Goal: Task Accomplishment & Management: Manage account settings

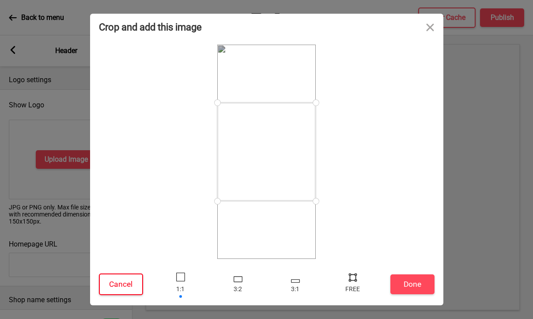
click at [110, 286] on button "Cancel" at bounding box center [121, 284] width 44 height 22
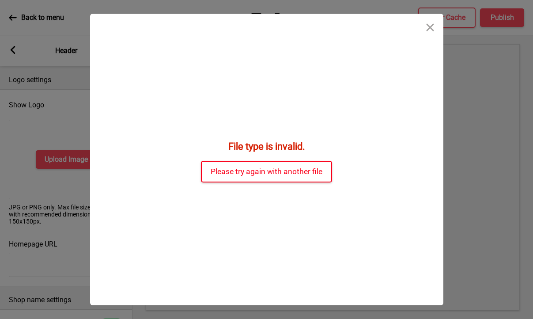
click at [322, 177] on button "Please try again with another file" at bounding box center [266, 172] width 131 height 22
click at [302, 174] on button "Please try again with another file" at bounding box center [266, 172] width 131 height 22
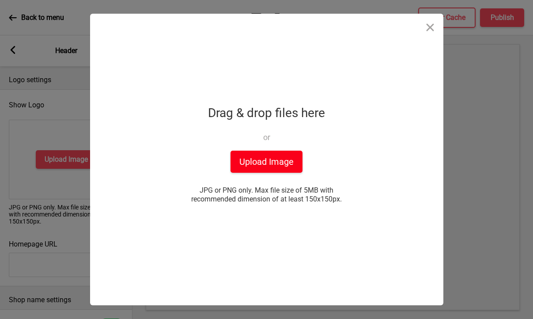
click at [289, 162] on button "Upload Image" at bounding box center [266, 162] width 72 height 22
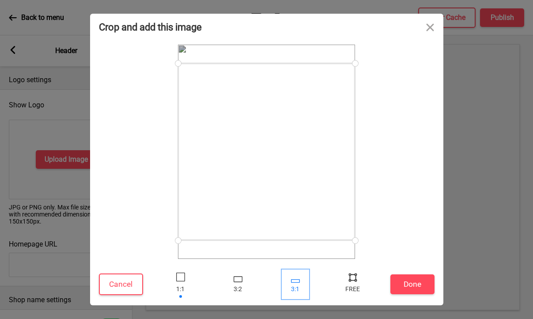
click at [294, 279] on div at bounding box center [295, 281] width 9 height 4
click at [235, 276] on div at bounding box center [238, 279] width 9 height 6
drag, startPoint x: 268, startPoint y: 134, endPoint x: 266, endPoint y: 161, distance: 27.0
click at [266, 161] on div at bounding box center [266, 149] width 177 height 118
click at [392, 278] on button "Done" at bounding box center [412, 284] width 44 height 20
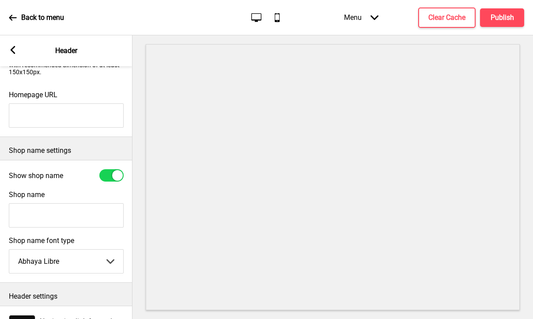
scroll to position [147, 0]
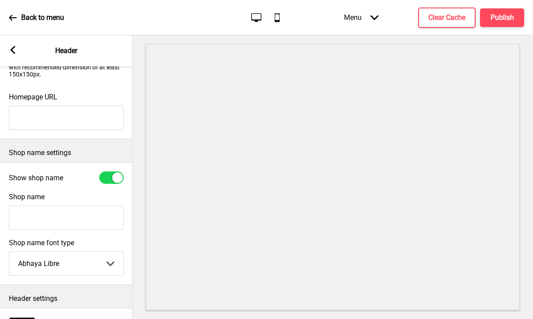
click at [94, 217] on input "Shop name" at bounding box center [66, 217] width 115 height 24
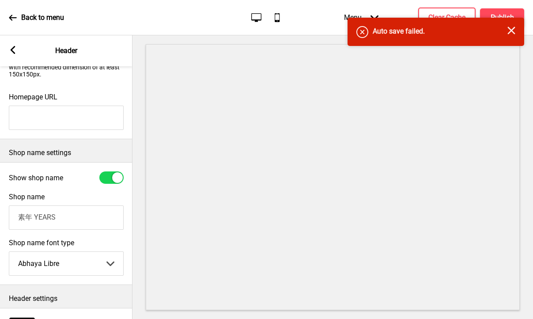
click at [37, 215] on input "素年 YEARS" at bounding box center [66, 217] width 115 height 24
click at [34, 215] on input "素年 YEARS" at bounding box center [66, 217] width 115 height 24
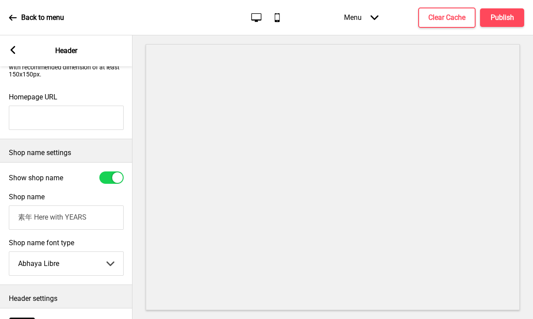
click at [98, 225] on input "素年 Here with YEARS" at bounding box center [66, 217] width 115 height 24
type input "素年 Here with Years"
click at [61, 261] on select "Abhaya Libre Abril Fatface Adobe Garamond Pro Arimo Arsenal Arvo Berkshire Swas…" at bounding box center [66, 263] width 114 height 23
select select "Hind Guntur"
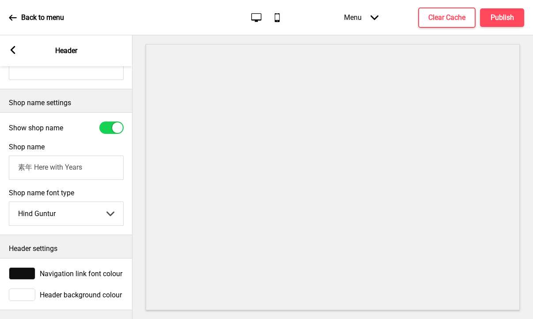
click at [81, 291] on span "Header background colour" at bounding box center [81, 294] width 82 height 8
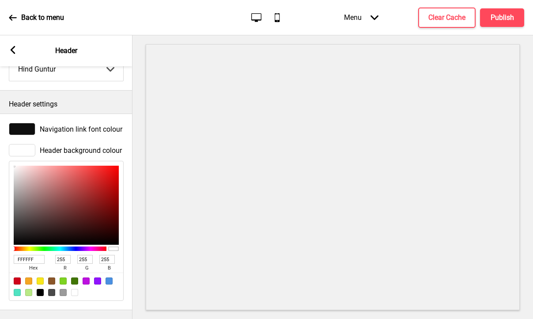
click at [60, 293] on div at bounding box center [63, 292] width 7 height 7
type input "9B9B9B"
type input "155"
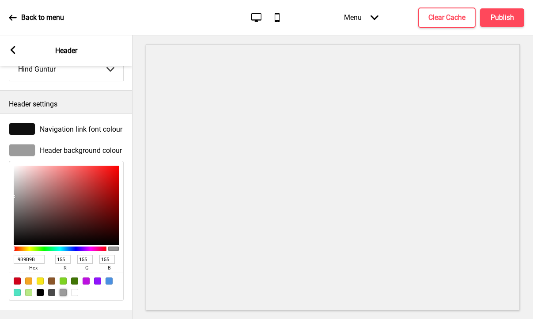
click at [75, 293] on div at bounding box center [74, 292] width 7 height 7
type input "FFFFFF"
type input "255"
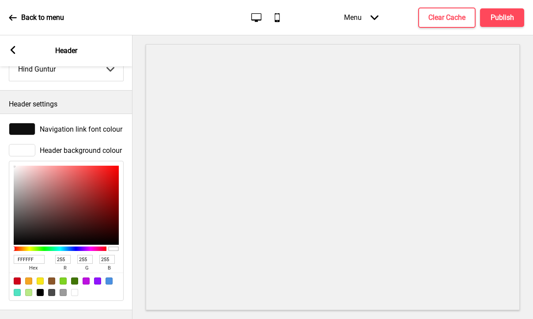
type input "ECD5D5"
type input "236"
type input "213"
click at [24, 172] on div at bounding box center [66, 205] width 105 height 79
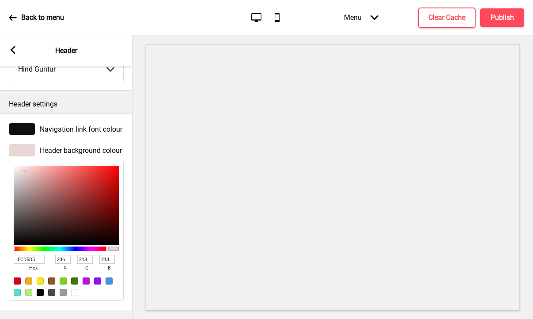
type input "C5BBBB"
type input "197"
type input "187"
click at [19, 184] on div at bounding box center [66, 205] width 105 height 79
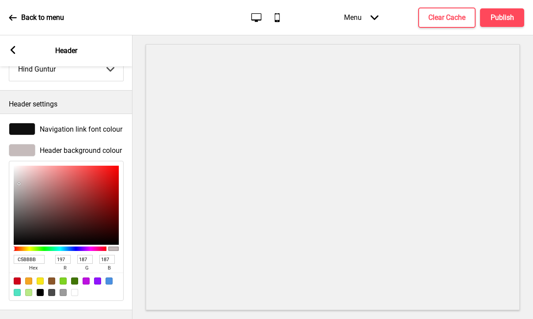
type input "BBB5B5"
type input "187"
type input "181"
click at [17, 187] on div at bounding box center [66, 205] width 105 height 79
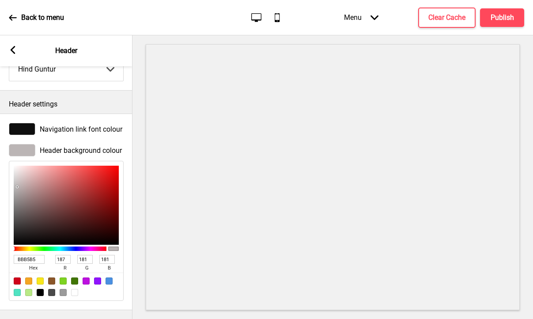
type input "BBB9B9"
type input "185"
type input "CCCACA"
type input "204"
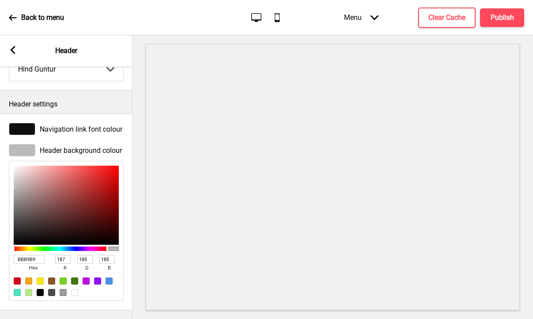
type input "202"
type input "D8D5D5"
type input "216"
type input "213"
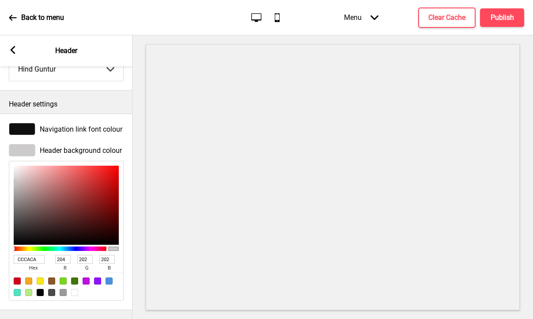
type input "213"
type input "DCD9D9"
type input "220"
type input "217"
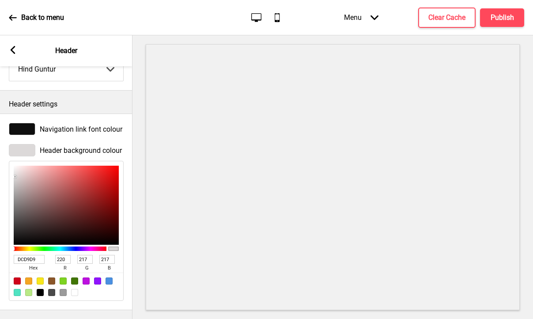
type input "E6E1E1"
type input "230"
type input "225"
type input "E7E3E3"
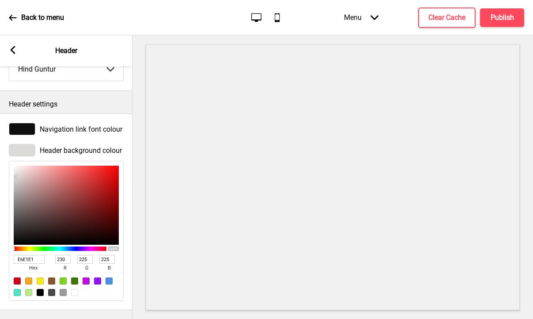
type input "231"
type input "227"
type input "E7E2E2"
type input "226"
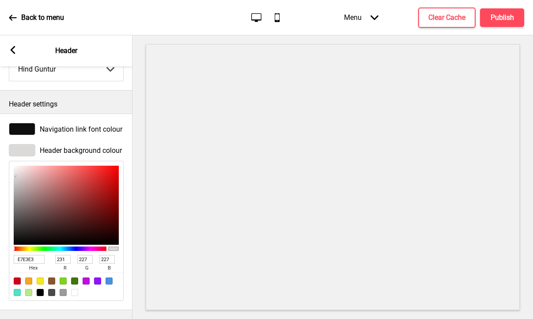
type input "226"
type input "E6E0E0"
type input "230"
type input "224"
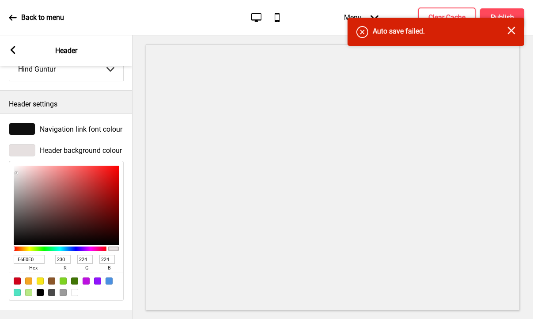
type input "E5DFDF"
type input "229"
type input "223"
type input "E5E1E1"
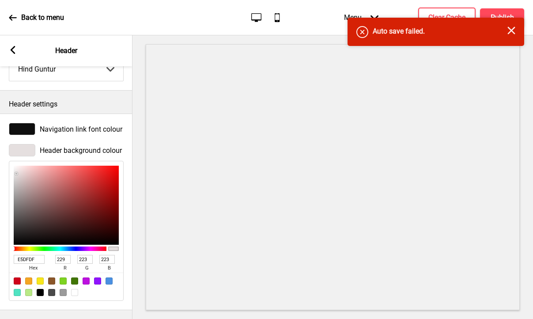
type input "225"
type input "E5E2E2"
type input "226"
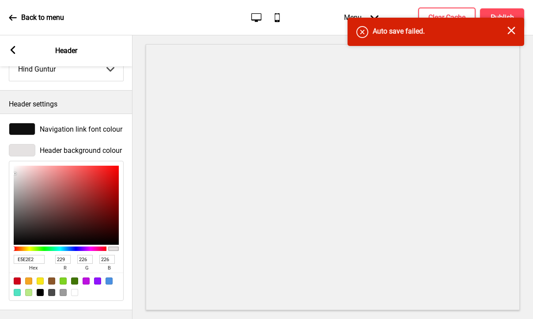
type input "E6E3E3"
type input "230"
type input "227"
type input "E7E4E4"
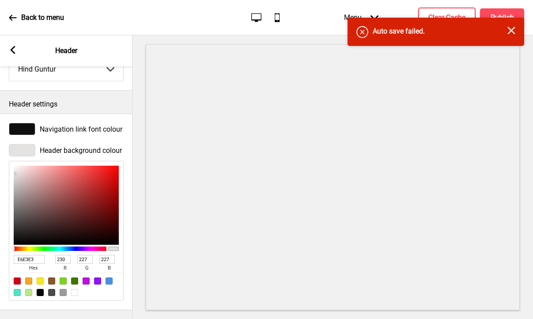
type input "231"
type input "228"
type input "E9E6E6"
type input "233"
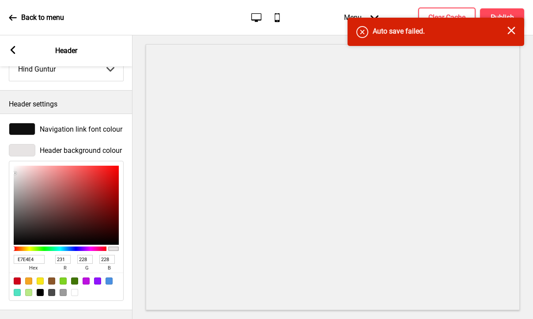
type input "230"
type input "EDEBEB"
type input "237"
type input "235"
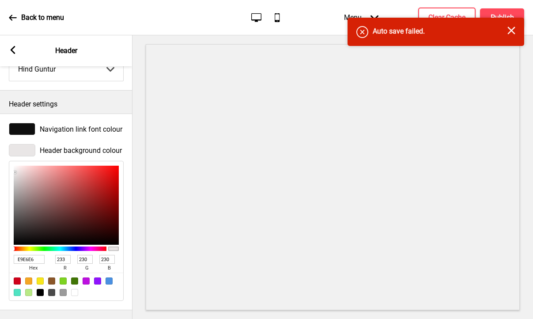
type input "235"
type input "F9F8F8"
type input "249"
type input "248"
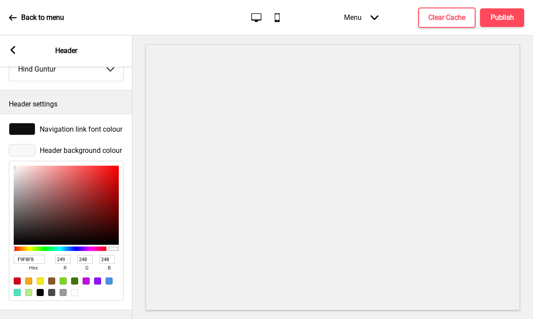
type input "FAF9F9"
type input "250"
type input "249"
type input "F9F8F8"
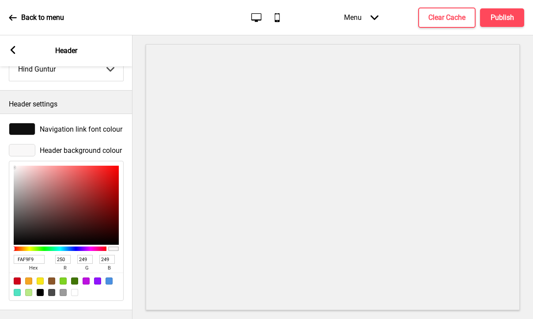
type input "249"
type input "248"
type input "F7F6F6"
type input "247"
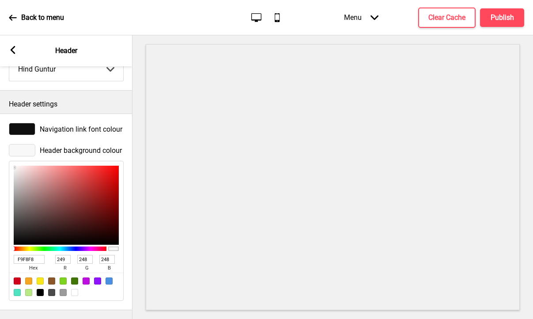
type input "246"
type input "F6F5F5"
type input "246"
type input "245"
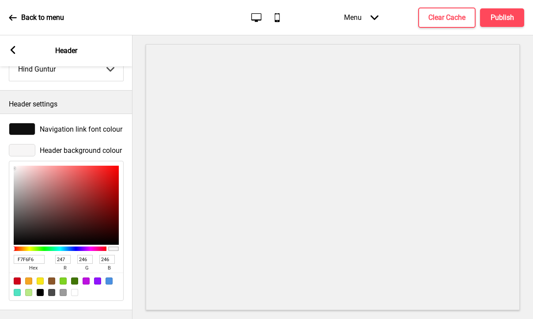
type input "245"
type input "F0EFEF"
type input "240"
type input "239"
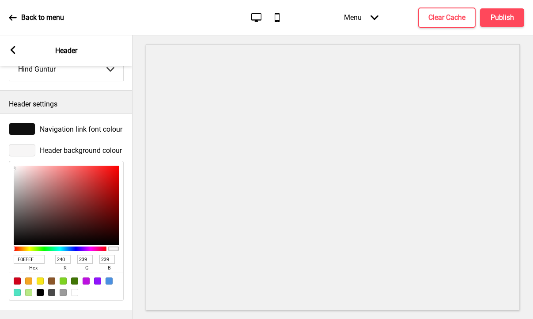
type input "EFEEEE"
type input "239"
type input "238"
type input "F0EFEF"
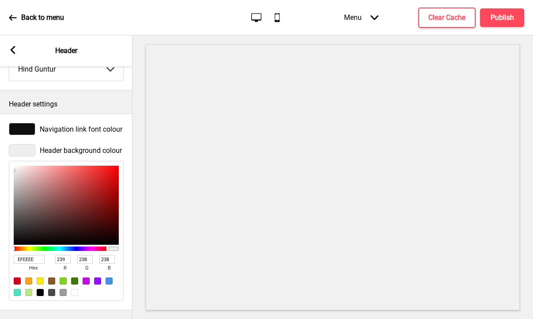
type input "240"
type input "239"
drag, startPoint x: 15, startPoint y: 187, endPoint x: 14, endPoint y: 170, distance: 16.4
click at [14, 170] on div at bounding box center [66, 205] width 105 height 79
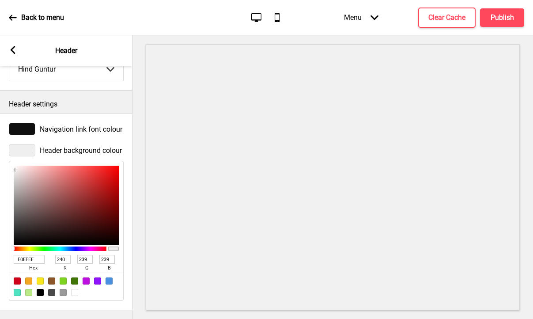
click at [85, 256] on input "239" at bounding box center [84, 259] width 15 height 9
click at [494, 23] on button "Publish" at bounding box center [502, 17] width 44 height 19
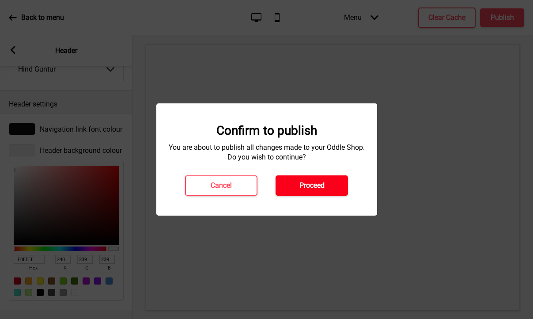
click at [287, 189] on button "Proceed" at bounding box center [311, 185] width 72 height 20
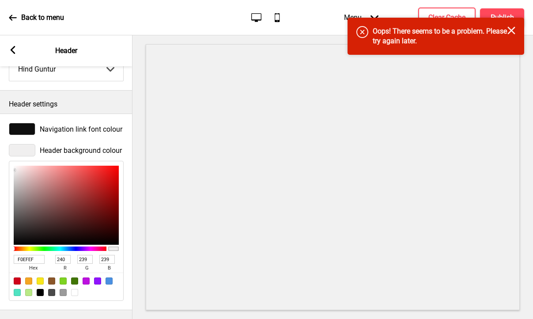
click at [507, 31] on icon "Close" at bounding box center [511, 30] width 8 height 8
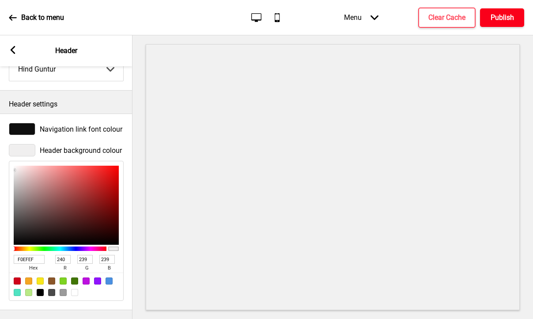
click at [507, 19] on h4 "Publish" at bounding box center [501, 18] width 23 height 10
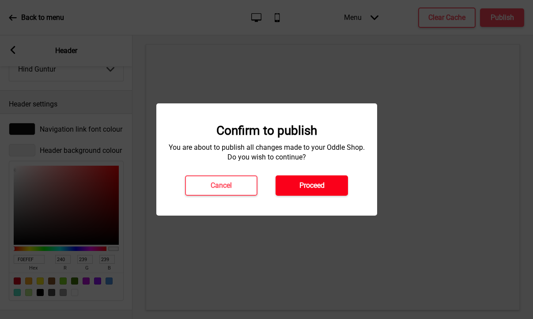
click at [296, 188] on button "Proceed" at bounding box center [311, 185] width 72 height 20
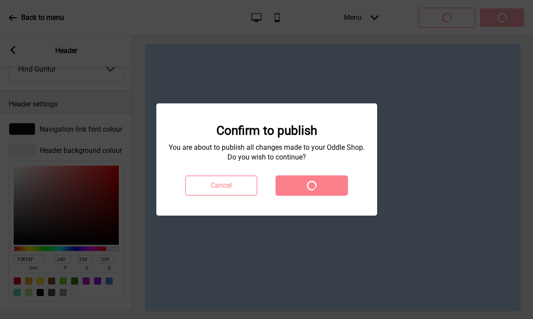
click at [296, 188] on div "Cancel Spinner" at bounding box center [266, 185] width 181 height 20
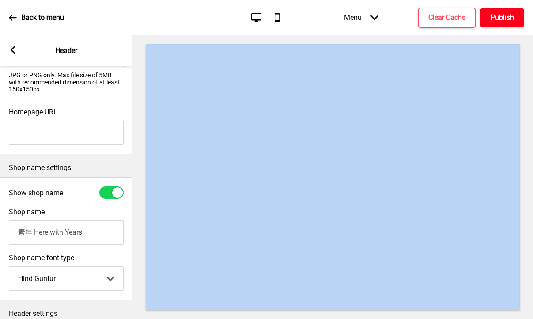
scroll to position [0, 0]
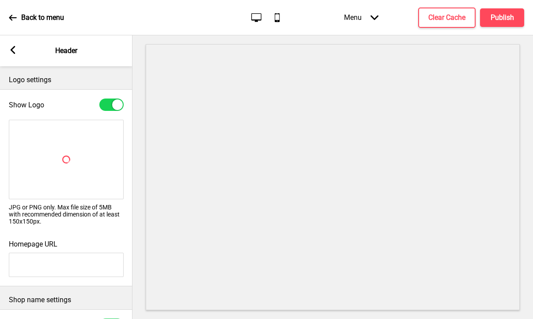
click at [69, 153] on div "Spinner" at bounding box center [66, 159] width 115 height 79
click at [131, 193] on div "Spinner JPG or PNG only. Max file size of 5MB with recommended dimension of at …" at bounding box center [66, 175] width 132 height 120
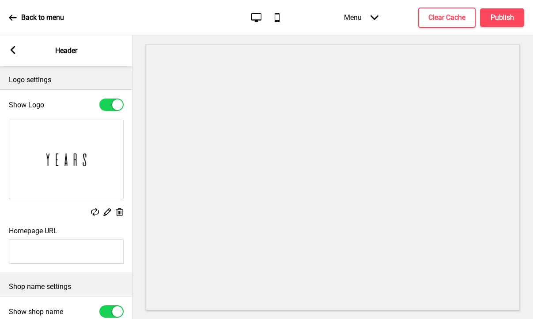
select select "Hind Guntur"
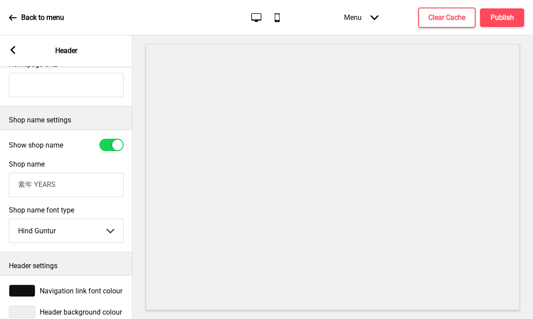
scroll to position [184, 0]
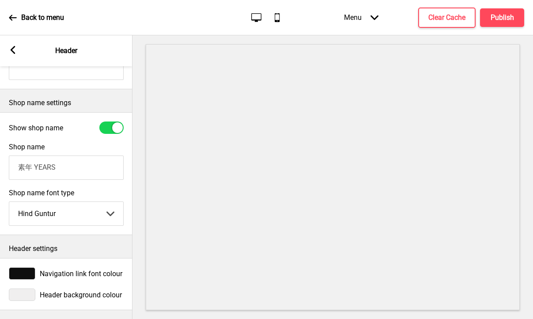
click at [34, 294] on div at bounding box center [22, 294] width 26 height 12
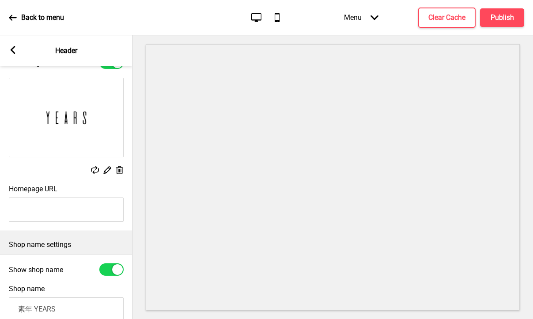
scroll to position [0, 0]
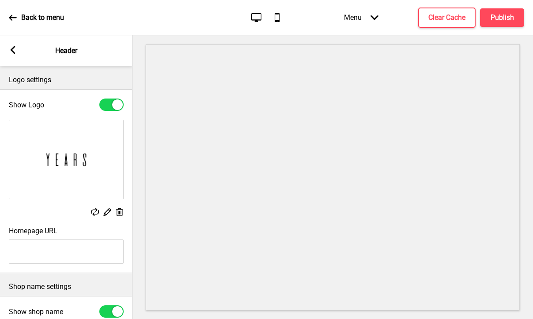
click at [15, 49] on rect at bounding box center [13, 50] width 8 height 8
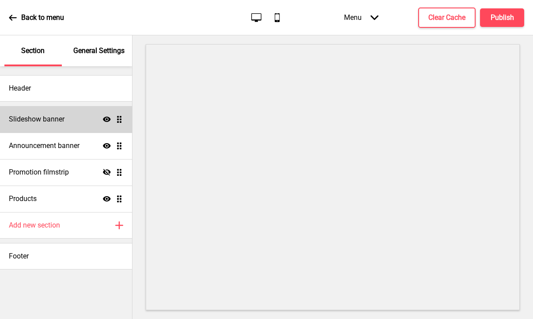
click at [52, 127] on div "Slideshow banner Show Drag" at bounding box center [66, 119] width 132 height 26
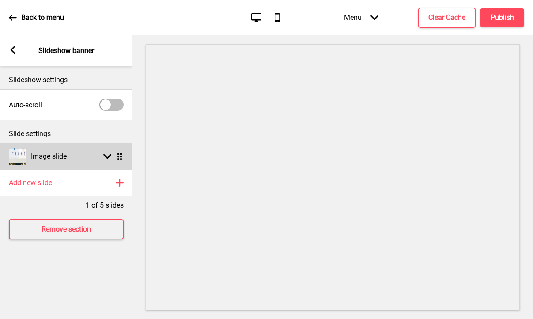
click at [106, 155] on icon at bounding box center [107, 156] width 8 height 5
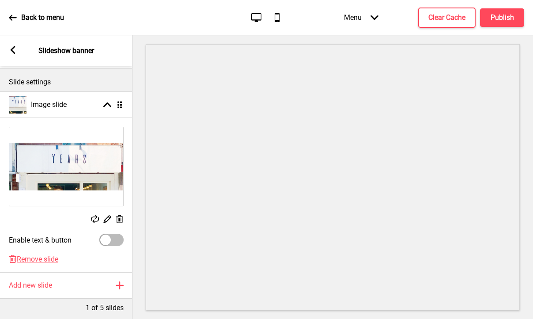
scroll to position [92, 0]
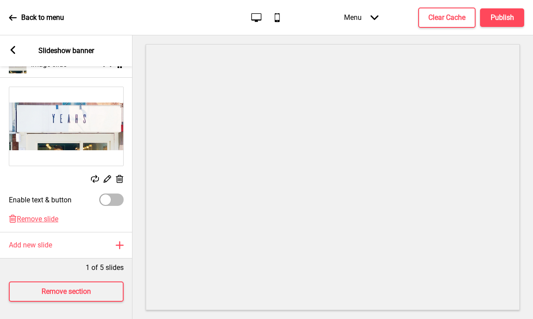
click at [11, 49] on icon at bounding box center [13, 50] width 5 height 8
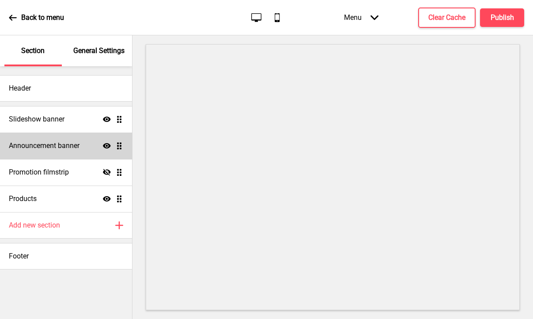
click at [71, 136] on div "Announcement banner Show Drag" at bounding box center [66, 145] width 132 height 26
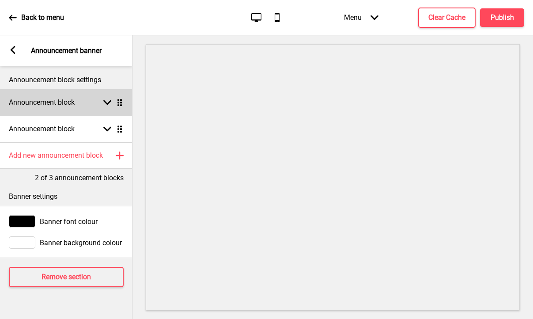
click at [79, 106] on div "Announcement block Arrow down Drag" at bounding box center [66, 102] width 132 height 26
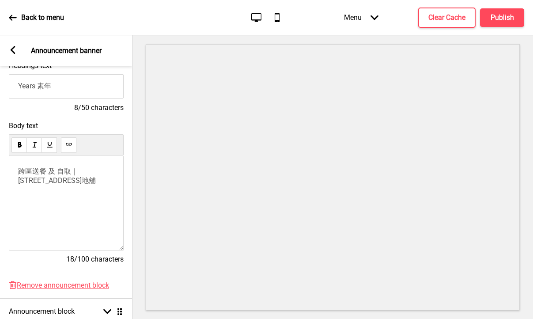
scroll to position [5, 0]
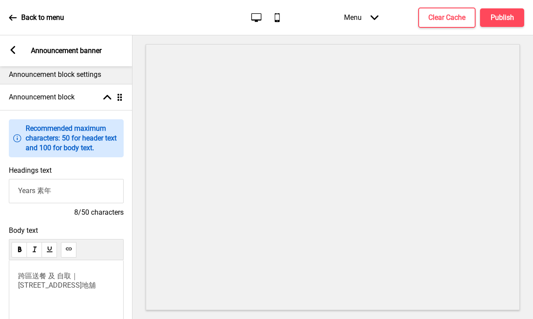
click at [12, 53] on rect at bounding box center [13, 50] width 8 height 8
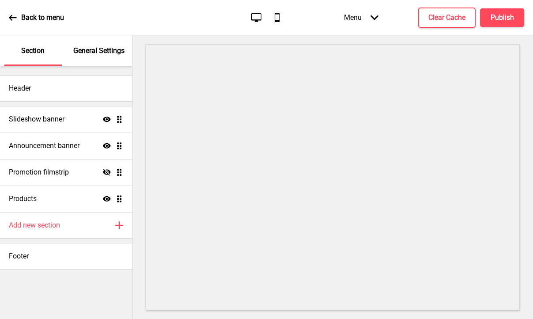
click at [46, 58] on div "Section" at bounding box center [32, 50] width 57 height 31
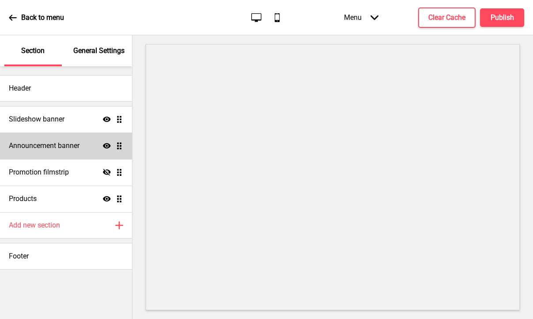
click at [71, 151] on div "Announcement banner Show Drag" at bounding box center [66, 145] width 132 height 26
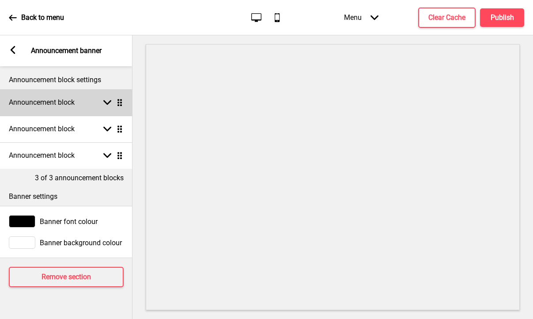
click at [92, 104] on div "Announcement block Arrow down Drag" at bounding box center [66, 102] width 132 height 26
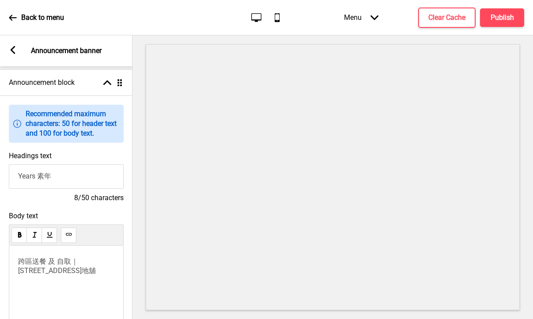
scroll to position [23, 0]
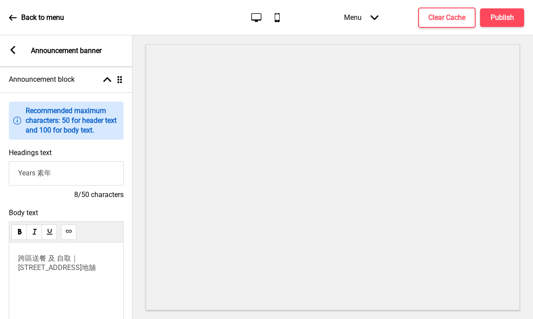
click at [52, 171] on input "Years 素年" at bounding box center [66, 173] width 115 height 24
drag, startPoint x: 38, startPoint y: 267, endPoint x: 15, endPoint y: 260, distance: 24.3
click at [15, 260] on div "跨區送餐 及 自取｜福隆大廈1號地舖" at bounding box center [66, 289] width 115 height 95
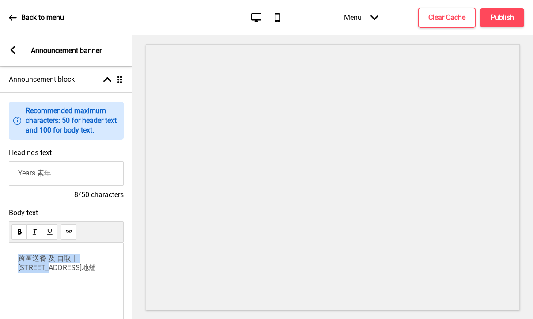
copy span "跨區送餐 及 自取｜福隆大廈1號地舖"
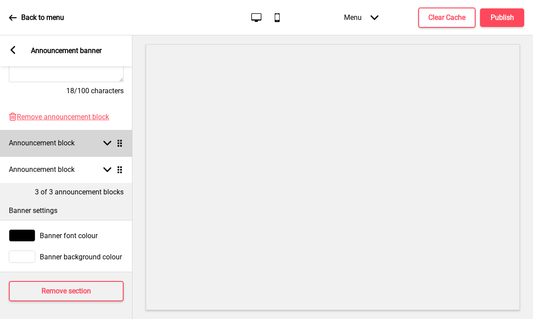
click at [67, 142] on h4 "Announcement block" at bounding box center [42, 143] width 66 height 10
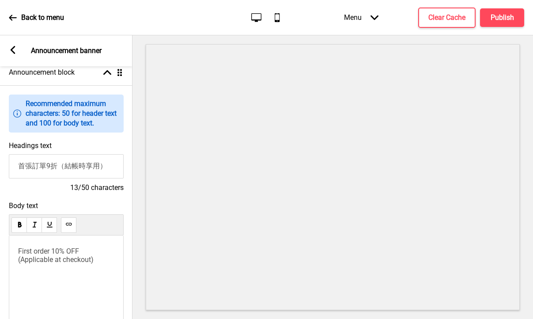
scroll to position [51, 0]
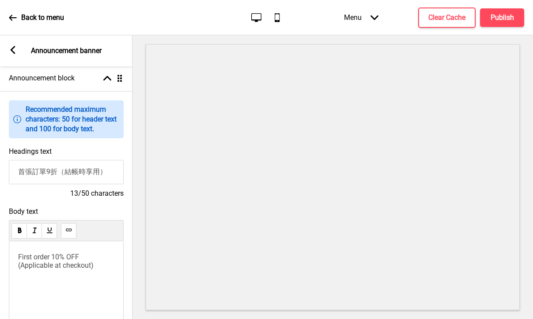
click at [87, 177] on input "首張訂單9折（結帳時享用）" at bounding box center [66, 172] width 115 height 24
click at [74, 177] on input "首張訂單9折（結帳時享用）" at bounding box center [66, 172] width 115 height 24
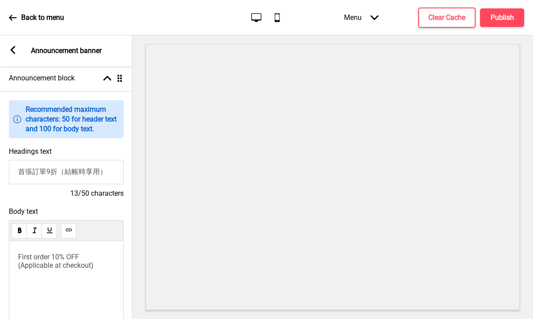
click at [74, 177] on input "首張訂單9折（結帳時享用）" at bounding box center [66, 172] width 115 height 24
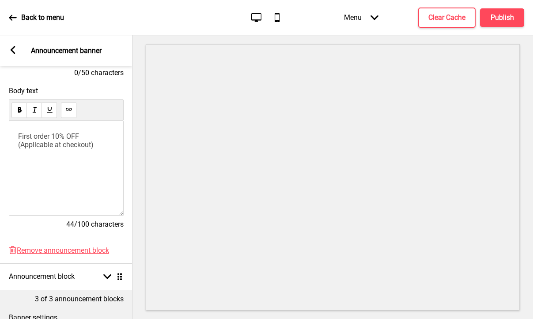
scroll to position [172, 0]
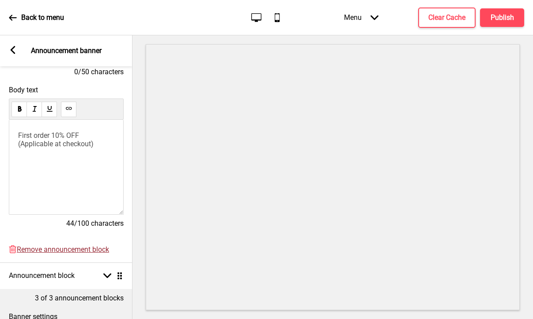
click at [57, 249] on span "Remove announcement block" at bounding box center [63, 249] width 92 height 8
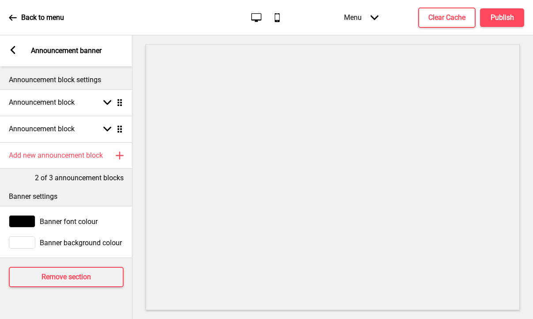
scroll to position [0, 0]
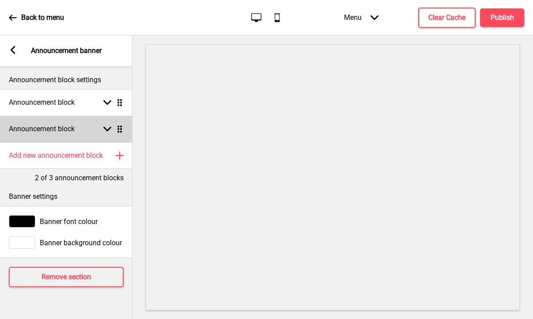
click at [87, 134] on div "Announcement block Arrow down Drag" at bounding box center [66, 129] width 132 height 26
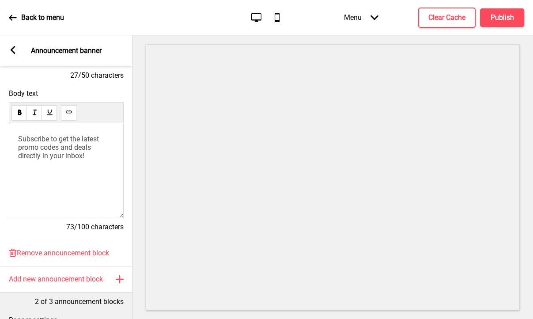
scroll to position [278, 0]
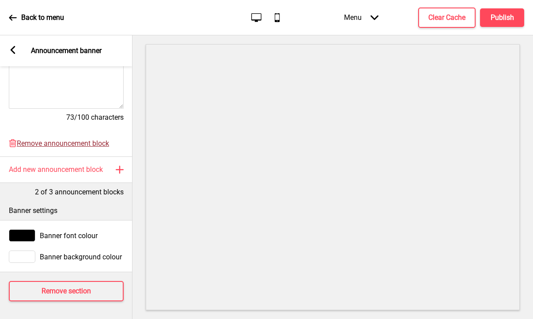
click at [73, 140] on span "Remove announcement block" at bounding box center [63, 143] width 92 height 8
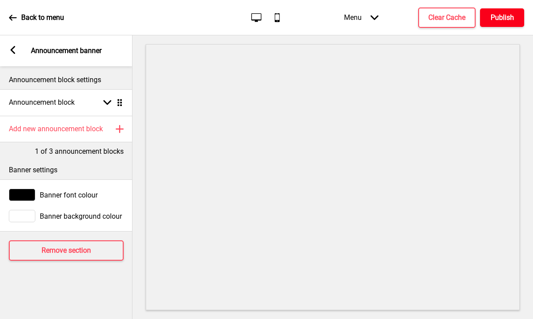
click at [504, 16] on h4 "Publish" at bounding box center [501, 18] width 23 height 10
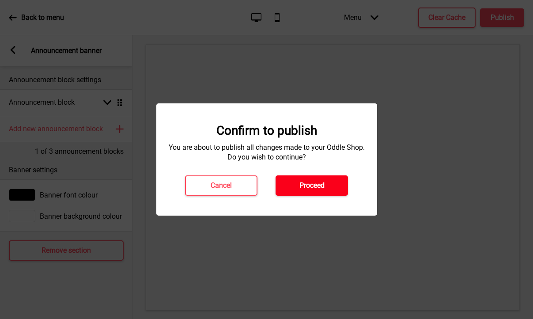
click at [310, 179] on button "Proceed" at bounding box center [311, 185] width 72 height 20
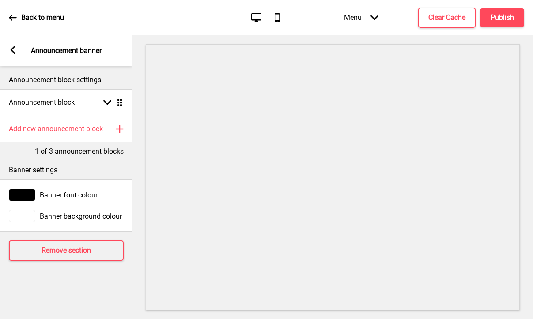
click at [12, 51] on icon at bounding box center [13, 50] width 5 height 8
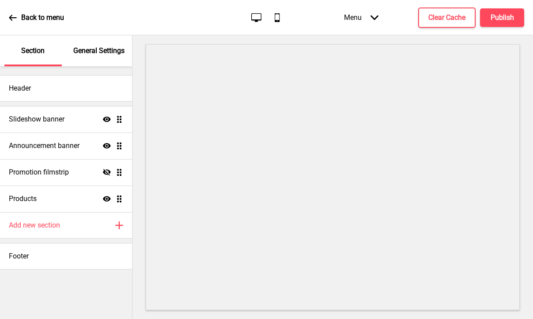
click at [91, 49] on p "General Settings" at bounding box center [98, 51] width 51 height 10
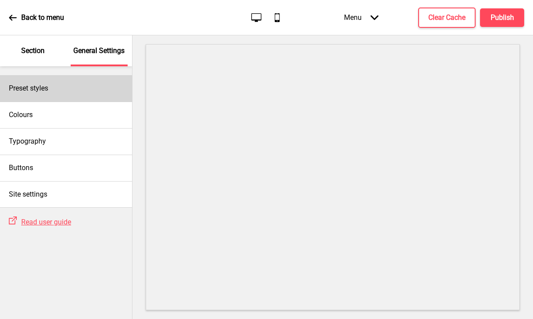
click at [73, 80] on div "Preset styles" at bounding box center [66, 88] width 132 height 26
select select "Custom"
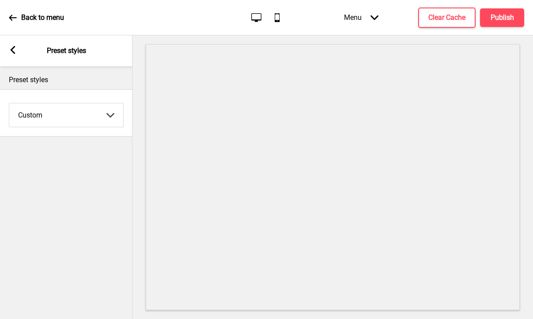
click at [34, 112] on select "Coffee Contrast Dark Earth Marine Minimalist Modern Oddle Pastel Yellow Fruits …" at bounding box center [66, 114] width 114 height 23
click at [14, 51] on rect at bounding box center [13, 50] width 8 height 8
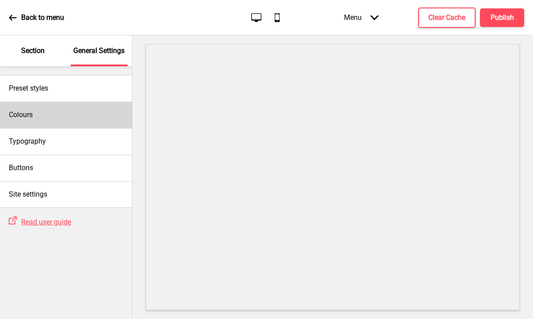
click at [54, 110] on div "Colours" at bounding box center [66, 115] width 132 height 26
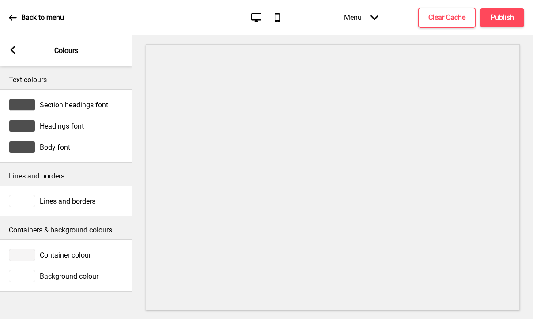
click at [29, 103] on div at bounding box center [22, 104] width 26 height 12
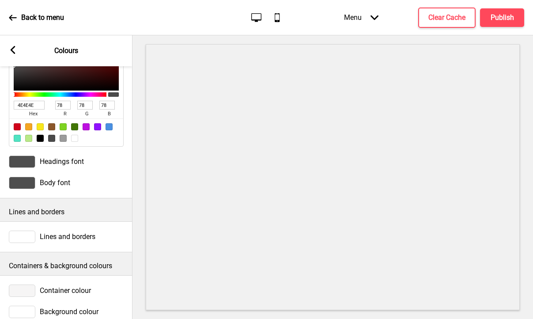
scroll to position [125, 0]
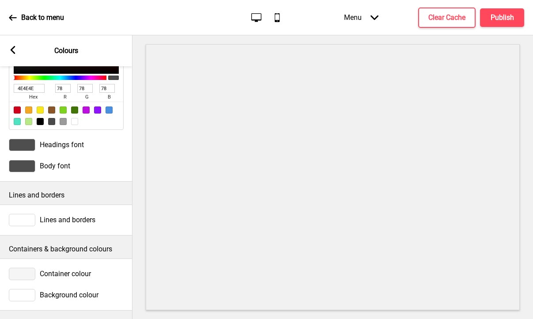
click at [31, 223] on div at bounding box center [22, 220] width 26 height 12
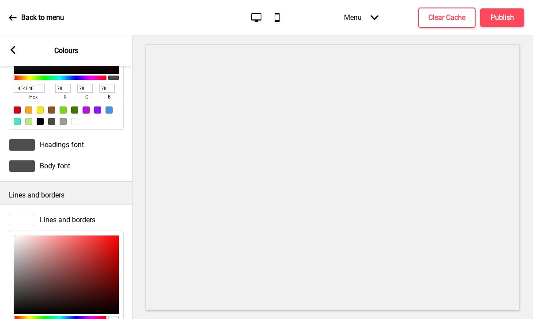
scroll to position [270, 0]
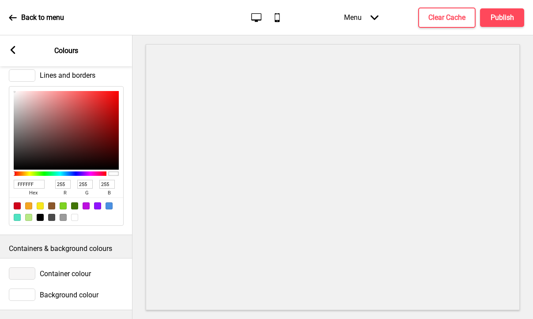
click at [28, 273] on div at bounding box center [22, 273] width 26 height 12
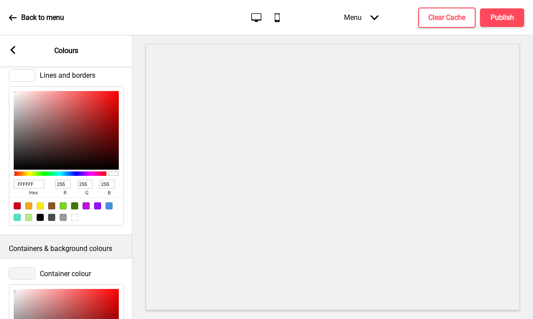
click at [28, 273] on div at bounding box center [22, 273] width 26 height 12
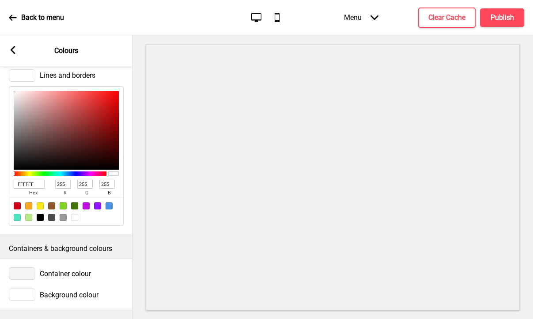
click at [38, 267] on div "Container colour" at bounding box center [66, 273] width 115 height 12
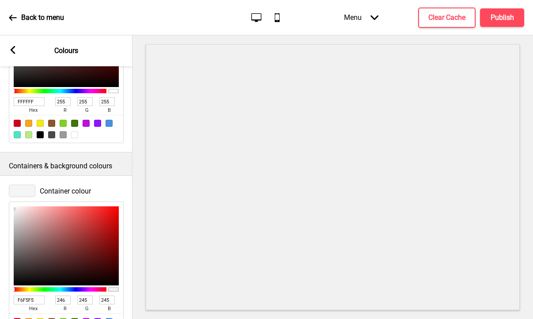
scroll to position [414, 0]
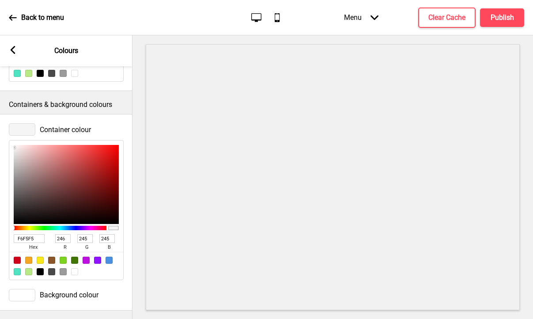
click at [13, 51] on rect at bounding box center [13, 50] width 8 height 8
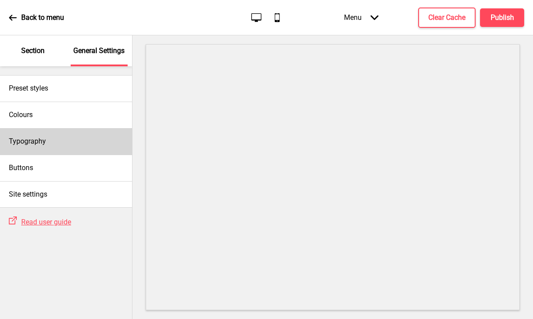
click at [45, 134] on div "Typography" at bounding box center [66, 141] width 132 height 26
select select "Hind Guntur"
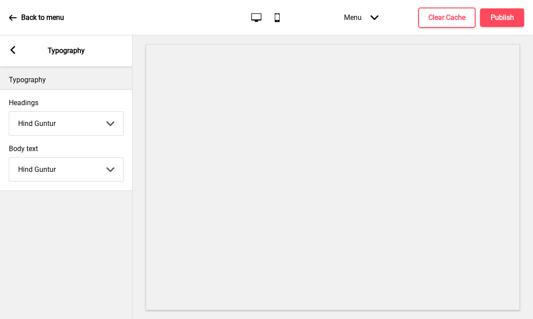
click at [11, 46] on rect at bounding box center [13, 50] width 8 height 8
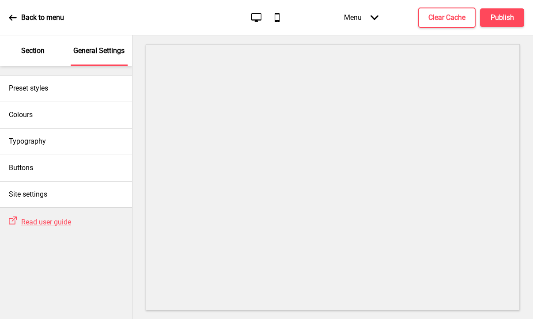
click at [11, 46] on div "Section General Settings Preset styles Colours Typography Buttons Site settings…" at bounding box center [66, 176] width 132 height 283
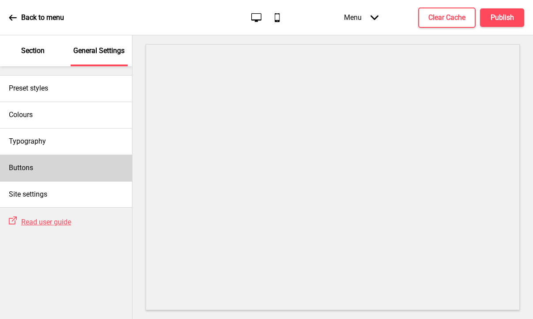
click at [87, 166] on div "Buttons" at bounding box center [66, 168] width 132 height 26
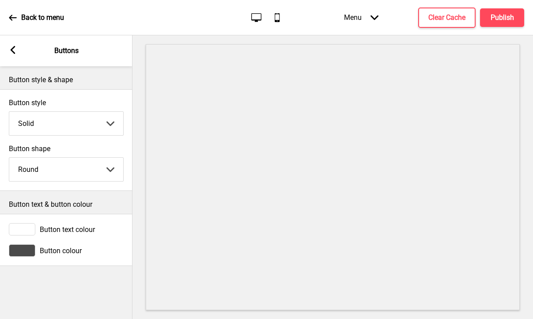
click at [7, 49] on div "Arrow left Buttons" at bounding box center [66, 50] width 132 height 31
click at [17, 48] on div "Arrow left Buttons" at bounding box center [66, 50] width 132 height 31
click at [14, 49] on rect at bounding box center [13, 50] width 8 height 8
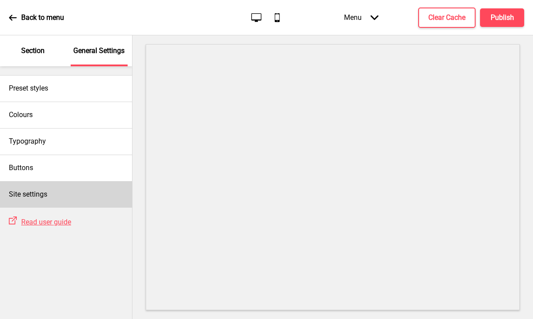
click at [55, 189] on div "Site settings" at bounding box center [66, 194] width 132 height 26
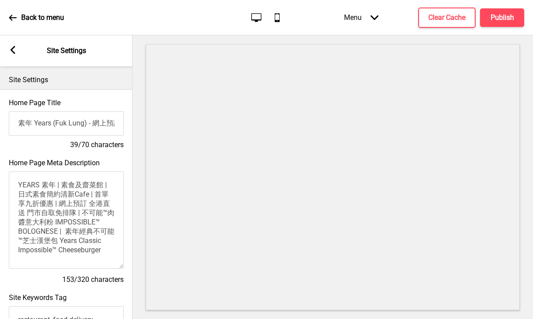
click at [94, 122] on input "素年 Years (Fuk Lung) - 網上預訂 全港直送 門市自取免排隊" at bounding box center [66, 123] width 115 height 24
drag, startPoint x: 18, startPoint y: 185, endPoint x: 126, endPoint y: 268, distance: 136.6
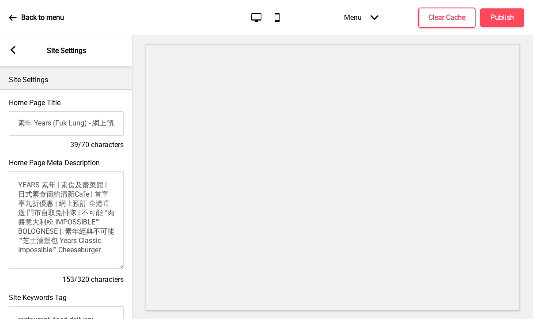
click at [126, 268] on div "Home Page Meta Description YEARS 素年 | 素食及齋菜館 | 日式素食簡約清新Cafe | 首單享九折優惠 | 網上預訂 全港…" at bounding box center [66, 221] width 132 height 135
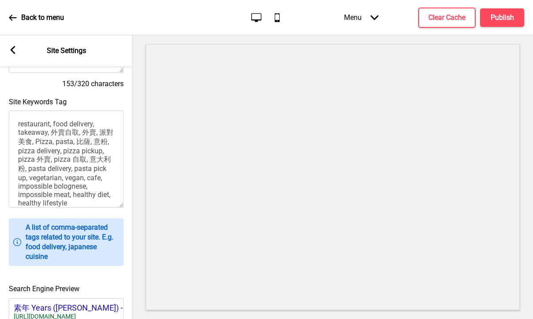
scroll to position [5, 0]
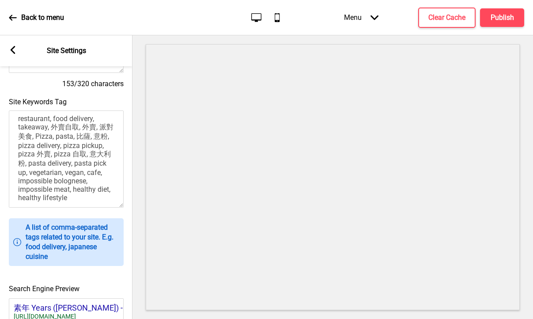
drag, startPoint x: 15, startPoint y: 122, endPoint x: 126, endPoint y: 244, distance: 165.6
click at [126, 244] on div "Home Page Title 素年 Years (Fuk Lung) - 網上預訂 全港直送 門市自取免排隊 39/70 characters Home P…" at bounding box center [66, 199] width 132 height 611
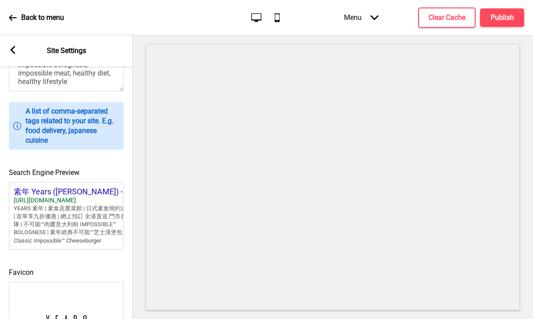
scroll to position [391, 0]
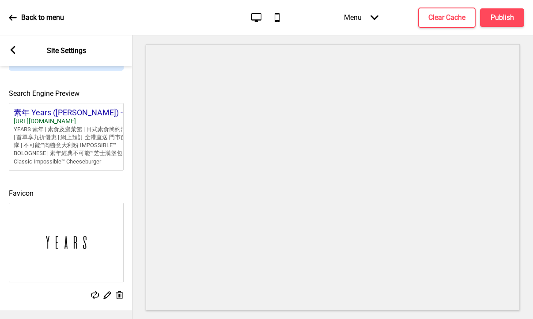
click at [12, 50] on icon at bounding box center [13, 50] width 5 height 8
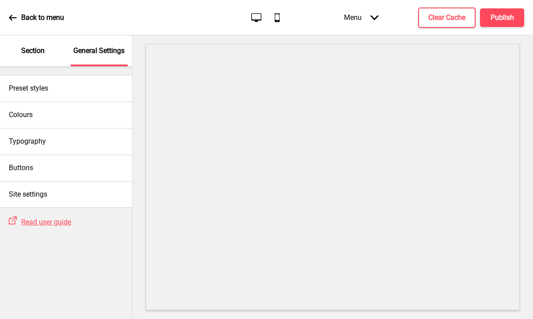
click at [27, 47] on p "Section" at bounding box center [32, 51] width 23 height 10
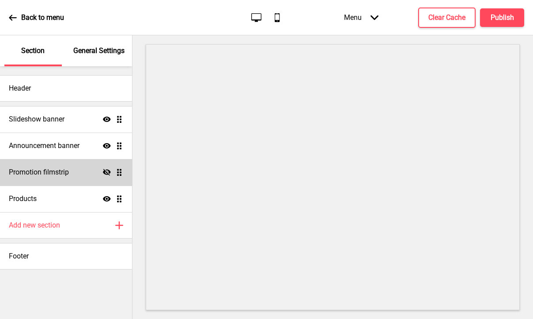
click at [59, 174] on h4 "Promotion filmstrip" at bounding box center [39, 172] width 60 height 10
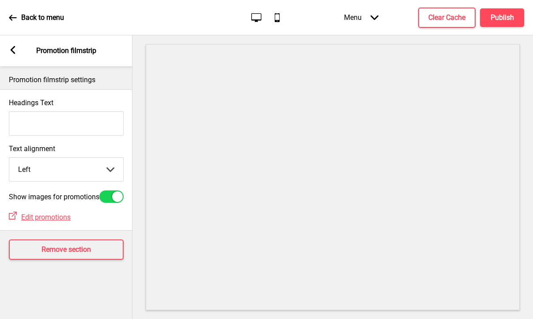
click at [16, 50] on rect at bounding box center [13, 50] width 8 height 8
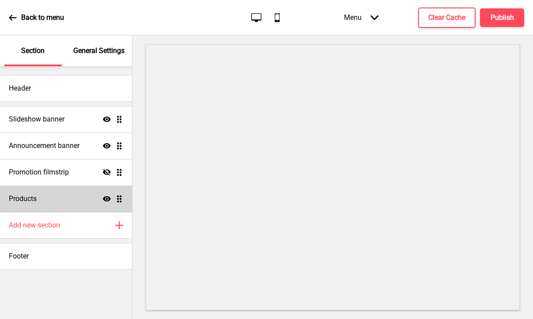
click at [64, 195] on div "Products Show Drag" at bounding box center [66, 198] width 132 height 26
select select "list"
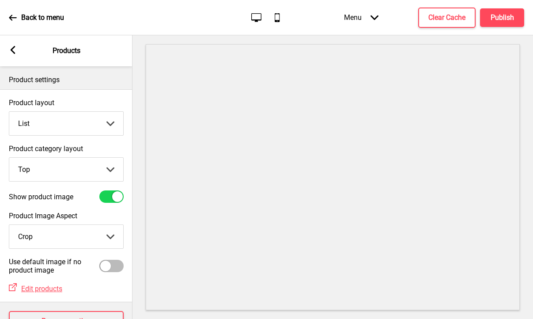
scroll to position [30, 0]
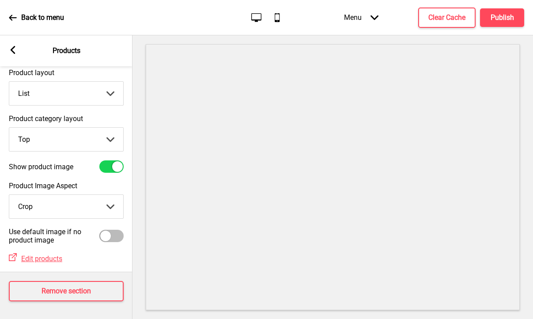
click at [13, 55] on div "Arrow left" at bounding box center [13, 51] width 8 height 10
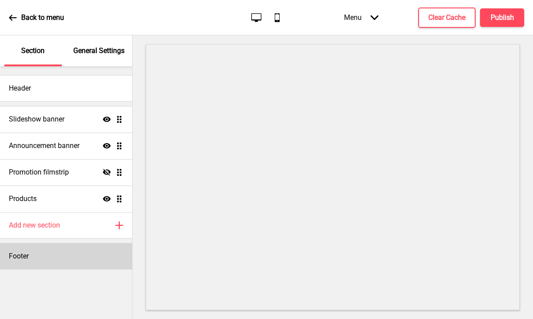
click at [38, 247] on div "Footer" at bounding box center [66, 256] width 132 height 26
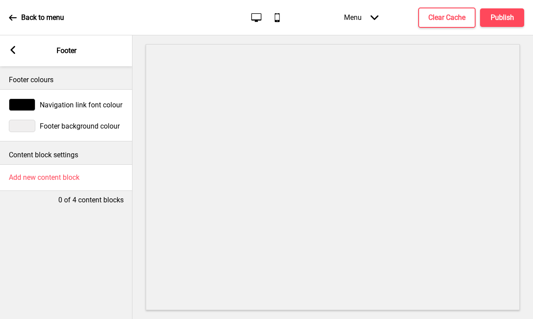
click at [30, 131] on div at bounding box center [22, 126] width 26 height 12
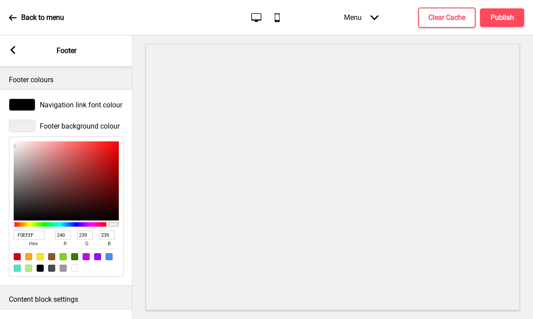
click at [28, 233] on input "F0EFEF" at bounding box center [29, 234] width 31 height 9
click at [16, 48] on rect at bounding box center [13, 50] width 8 height 8
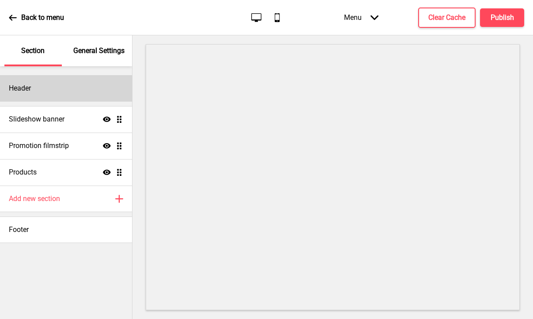
click at [75, 80] on div "Header" at bounding box center [66, 88] width 132 height 26
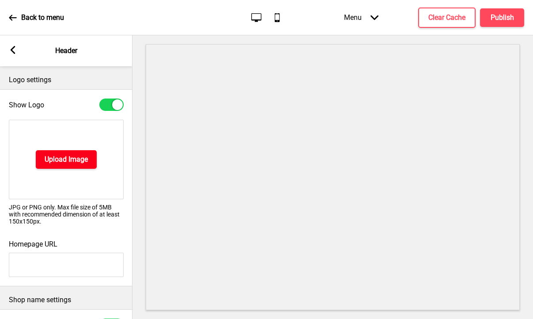
click at [62, 155] on h4 "Upload Image" at bounding box center [66, 160] width 43 height 10
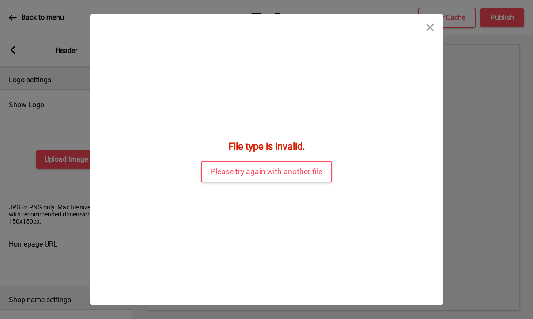
click at [323, 151] on div "File type is invalid. Please try again with another file" at bounding box center [266, 159] width 353 height 291
click at [318, 156] on div "File type is invalid. Please try again with another file" at bounding box center [266, 159] width 353 height 291
click at [318, 165] on button "Please try again with another file" at bounding box center [266, 172] width 131 height 22
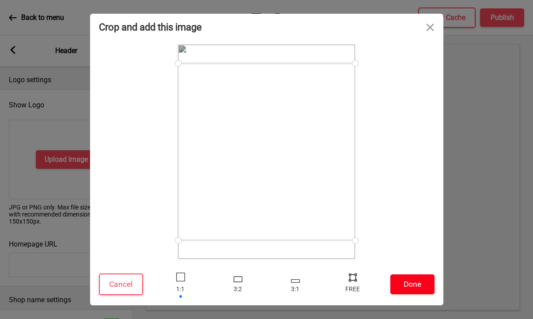
click at [411, 279] on button "Done" at bounding box center [412, 284] width 44 height 20
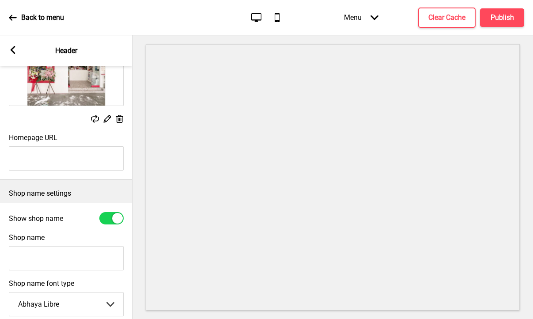
scroll to position [184, 0]
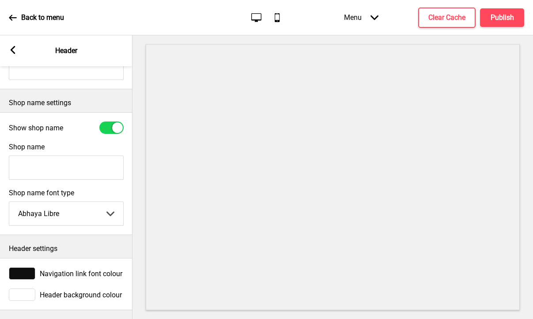
click at [63, 154] on div "Shop name" at bounding box center [66, 161] width 132 height 46
click at [61, 172] on input "Shop name" at bounding box center [66, 167] width 115 height 24
type input "素年 Here with Years"
click at [70, 219] on select "Abhaya Libre Abril Fatface Adobe Garamond Pro Arimo Arsenal Arvo Berkshire Swas…" at bounding box center [66, 213] width 114 height 23
select select "Hind Guntur"
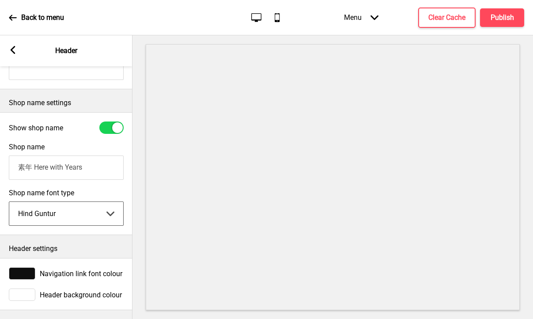
click at [84, 254] on div "Header settings" at bounding box center [66, 246] width 132 height 23
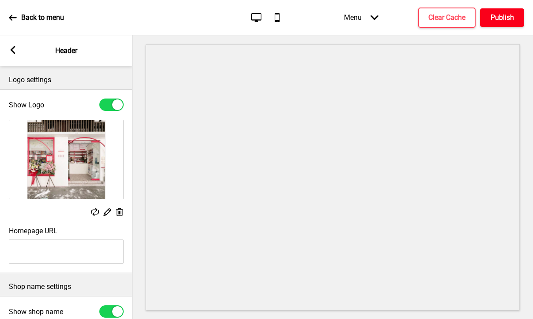
click at [510, 15] on h4 "Publish" at bounding box center [501, 18] width 23 height 10
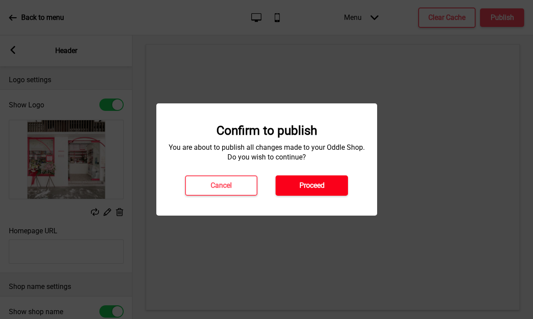
click at [288, 192] on button "Proceed" at bounding box center [311, 185] width 72 height 20
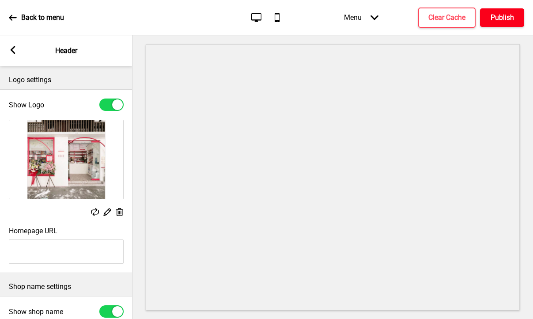
scroll to position [37, 0]
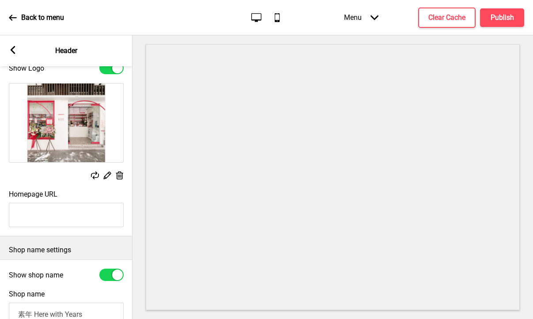
click at [17, 49] on div "Arrow left Header" at bounding box center [66, 50] width 132 height 31
click at [9, 50] on rect at bounding box center [13, 50] width 8 height 8
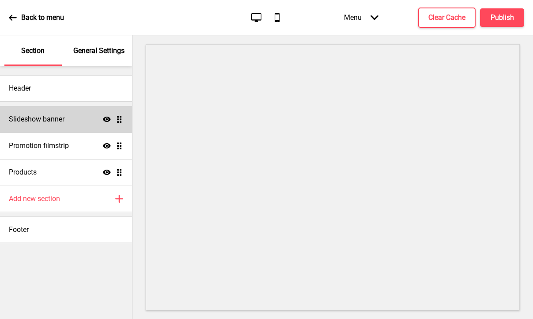
click at [60, 117] on h4 "Slideshow banner" at bounding box center [37, 119] width 56 height 10
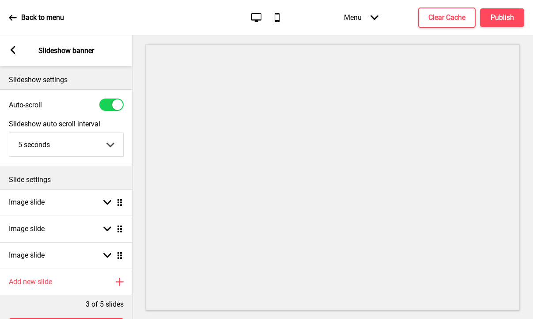
click at [113, 102] on div at bounding box center [117, 104] width 11 height 11
checkbox input "false"
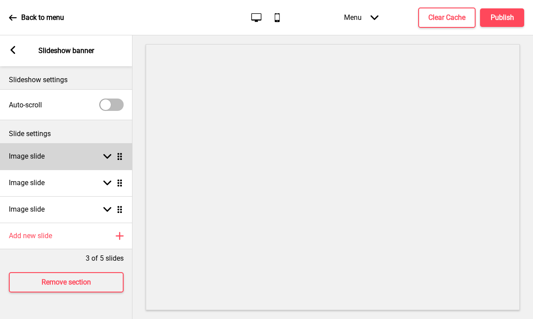
click at [86, 153] on div "Image slide Arrow down Drag" at bounding box center [66, 156] width 132 height 26
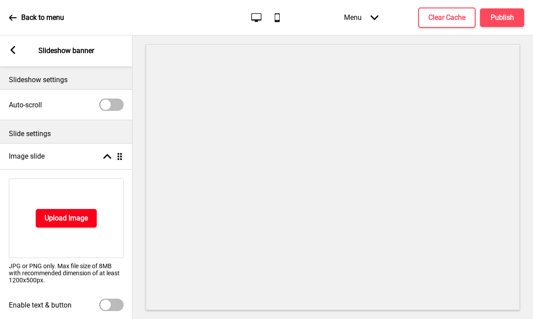
click at [80, 213] on button "Upload Image" at bounding box center [66, 218] width 61 height 19
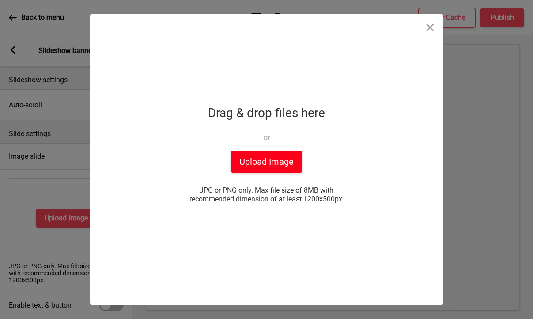
click at [267, 166] on button "Upload Image" at bounding box center [266, 162] width 72 height 22
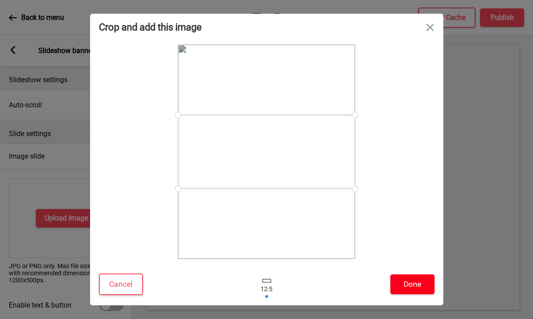
click at [401, 289] on button "Done" at bounding box center [412, 284] width 44 height 20
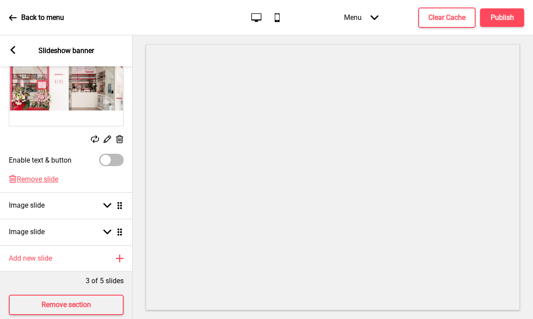
scroll to position [145, 0]
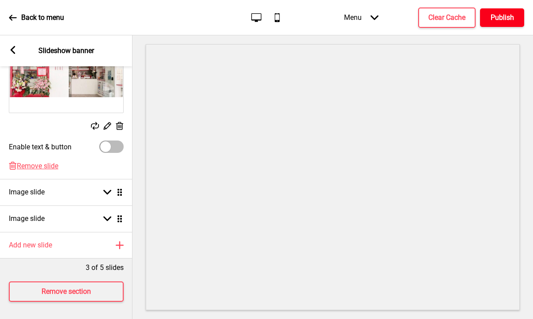
click at [498, 15] on h4 "Publish" at bounding box center [501, 18] width 23 height 10
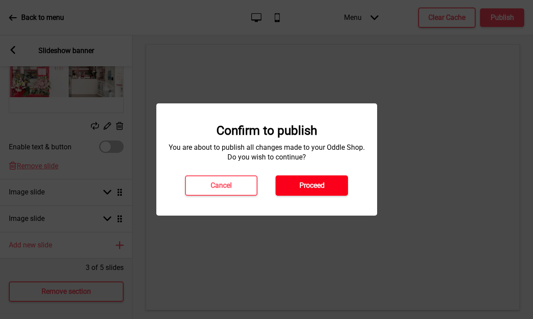
click at [302, 187] on h4 "Proceed" at bounding box center [311, 186] width 25 height 10
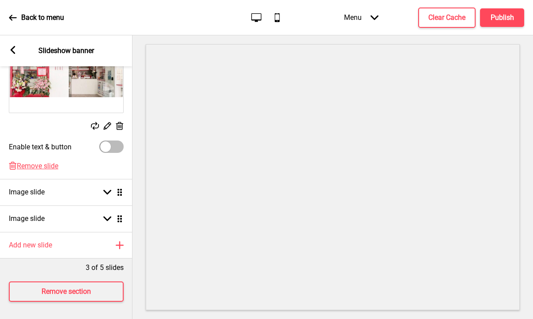
click at [11, 52] on rect at bounding box center [13, 50] width 8 height 8
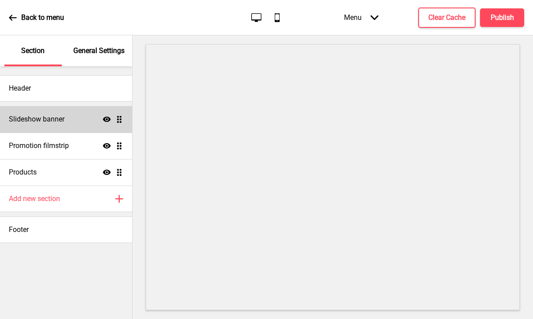
click at [76, 121] on div "Slideshow banner Show Drag" at bounding box center [66, 119] width 132 height 26
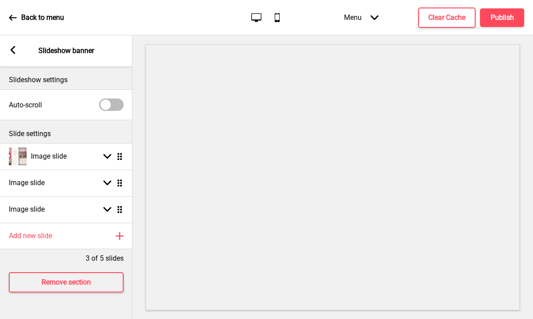
click at [17, 52] on div "Arrow left Slideshow banner" at bounding box center [66, 50] width 132 height 31
click at [12, 51] on icon at bounding box center [13, 50] width 5 height 8
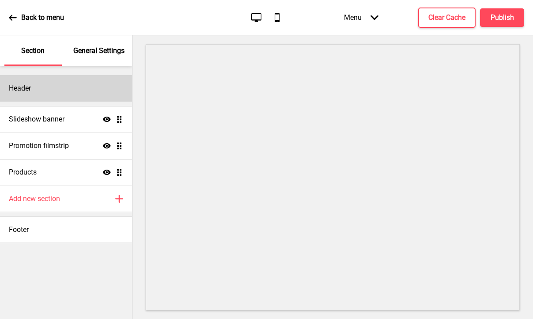
click at [40, 87] on div "Header" at bounding box center [66, 88] width 132 height 26
select select "Hind Guntur"
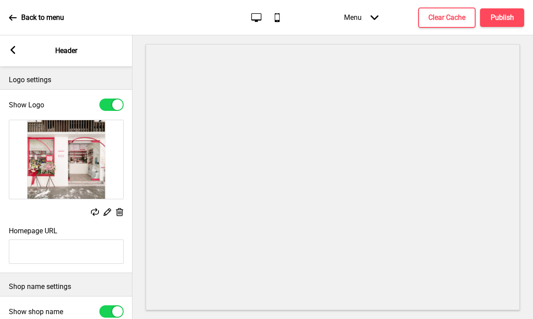
click at [12, 48] on icon at bounding box center [13, 50] width 5 height 8
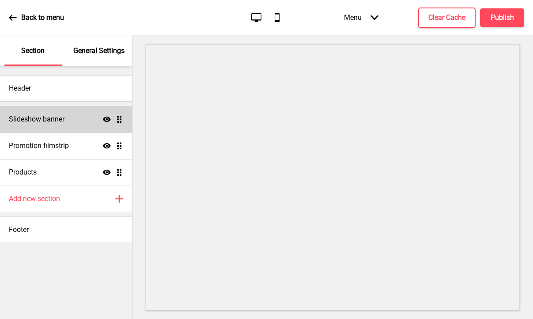
click at [74, 124] on div "Slideshow banner Show Drag" at bounding box center [66, 119] width 132 height 26
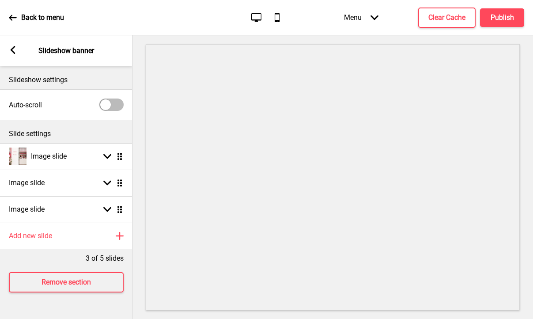
click at [19, 56] on div "Arrow left Slideshow banner" at bounding box center [66, 50] width 132 height 31
click at [15, 50] on rect at bounding box center [13, 50] width 8 height 8
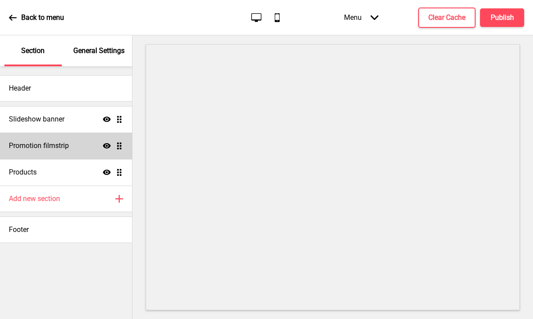
click at [56, 146] on h4 "Promotion filmstrip" at bounding box center [39, 146] width 60 height 10
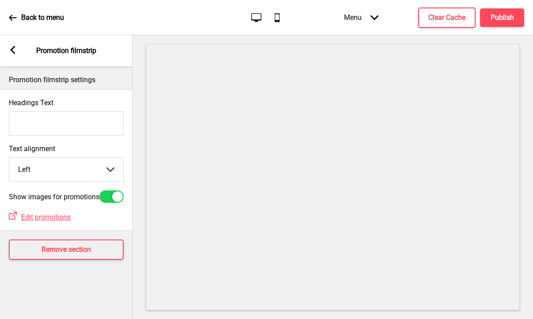
click at [4, 48] on div "Arrow left Promotion filmstrip" at bounding box center [66, 50] width 132 height 31
click at [11, 52] on rect at bounding box center [13, 50] width 8 height 8
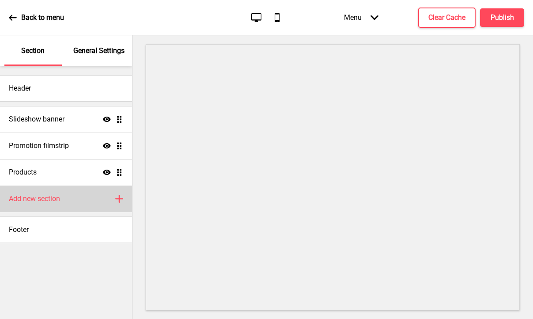
click at [36, 200] on h4 "Add new section" at bounding box center [34, 199] width 51 height 10
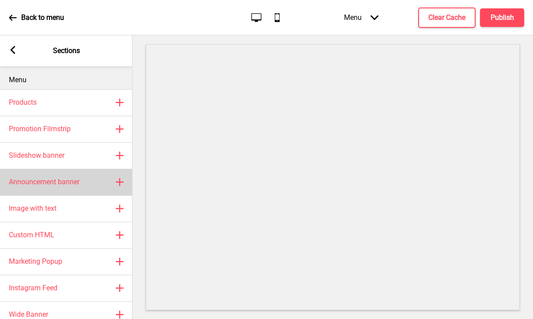
click at [57, 182] on h4 "Announcement banner" at bounding box center [44, 182] width 71 height 10
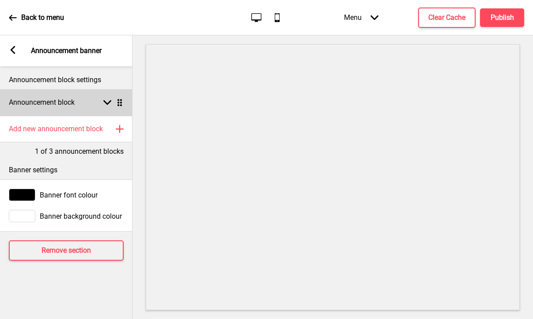
click at [100, 105] on div "Arrow down Drag" at bounding box center [111, 102] width 25 height 8
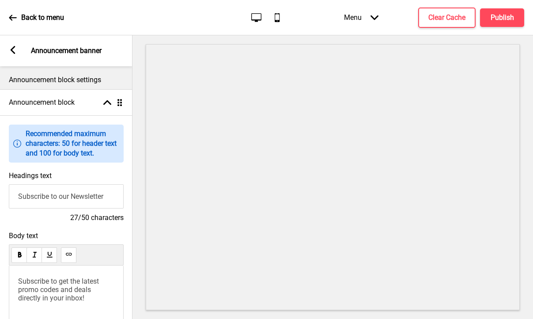
click at [83, 200] on input "Subscribe to our Newsletter" at bounding box center [66, 196] width 115 height 24
paste input "Years 素年"
click at [106, 196] on input "Subscribe to our NeYears 素年wsletter" at bounding box center [66, 196] width 115 height 24
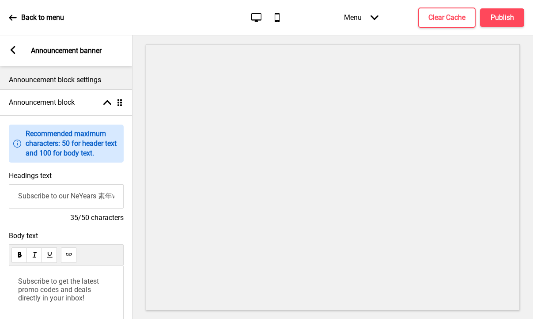
click at [106, 196] on input "Subscribe to our NeYears 素年wsletter" at bounding box center [66, 196] width 115 height 24
paste input "Years 素年"
click at [18, 194] on input "Years 素年" at bounding box center [66, 196] width 115 height 24
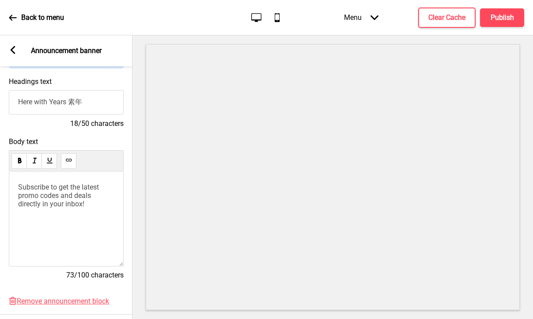
scroll to position [95, 0]
type input "Here with Years 素年"
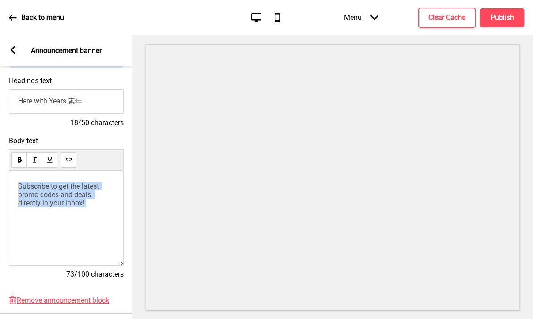
drag, startPoint x: 102, startPoint y: 209, endPoint x: 9, endPoint y: 176, distance: 99.0
click at [9, 176] on div "Subscribe to get the latest promo codes and deals directly in your inbox!" at bounding box center [66, 217] width 115 height 95
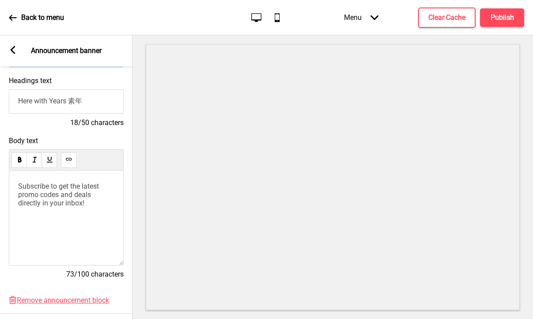
click at [30, 192] on span "Subscribe to get the latest promo codes and deals directly in your inbox!" at bounding box center [59, 194] width 83 height 25
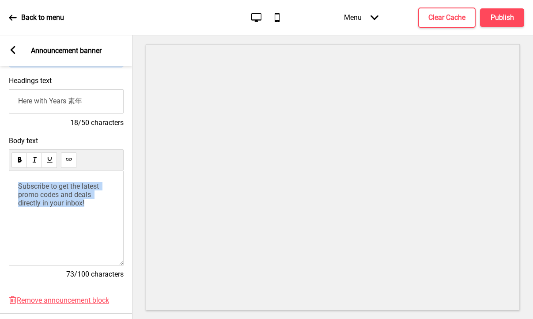
click at [30, 192] on span "Subscribe to get the latest promo codes and deals directly in your inbox!" at bounding box center [59, 194] width 83 height 25
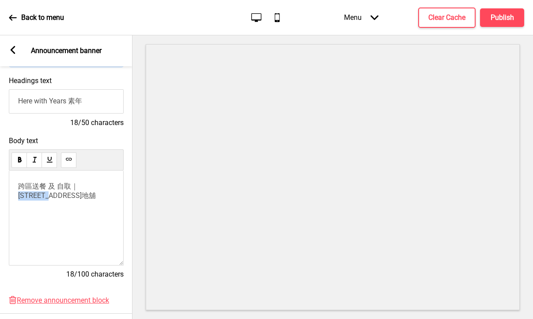
drag, startPoint x: 75, startPoint y: 183, endPoint x: 81, endPoint y: 193, distance: 11.3
click at [81, 193] on p "跨區送餐 及 自取｜福隆大廈1號地舖" at bounding box center [66, 191] width 96 height 19
drag, startPoint x: 98, startPoint y: 192, endPoint x: 78, endPoint y: 187, distance: 20.9
click at [78, 187] on p "跨區送餐 及 自取｜ 太古城太裕路9號高安閣G517號舖" at bounding box center [66, 195] width 96 height 26
drag, startPoint x: 100, startPoint y: 192, endPoint x: 78, endPoint y: 187, distance: 22.1
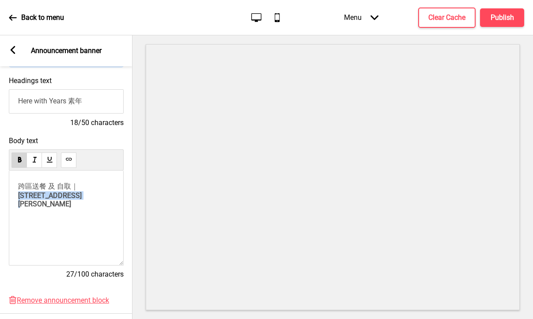
click at [78, 187] on p "跨區送餐 及 自取｜ 太古城太裕路9號高安閣G517號舖" at bounding box center [66, 195] width 96 height 26
click at [76, 229] on div "跨區送餐 及 自取｜太古城太裕路9號高安閣G517號舖" at bounding box center [66, 217] width 115 height 95
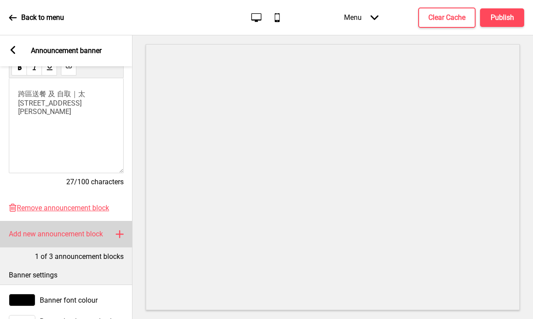
click at [58, 233] on h4 "Add new announcement block" at bounding box center [56, 234] width 94 height 10
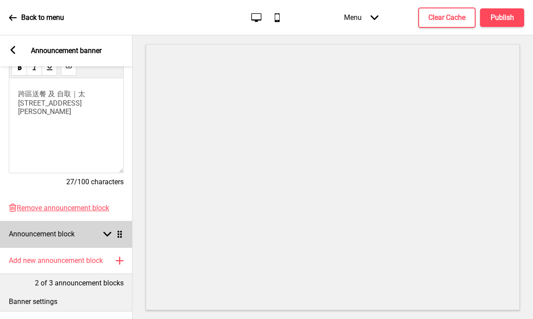
click at [39, 223] on div "Announcement block Arrow down Drag" at bounding box center [66, 234] width 132 height 26
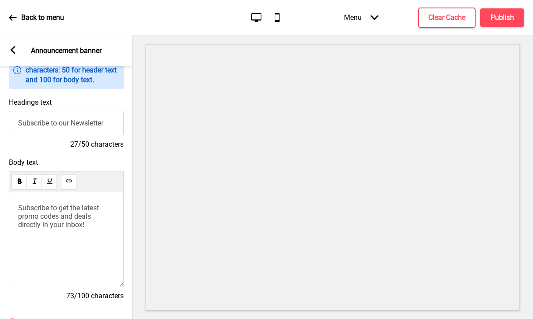
scroll to position [278, 0]
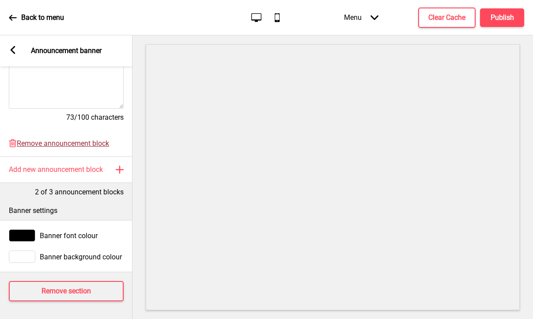
click at [67, 144] on span "Remove announcement block" at bounding box center [63, 143] width 92 height 8
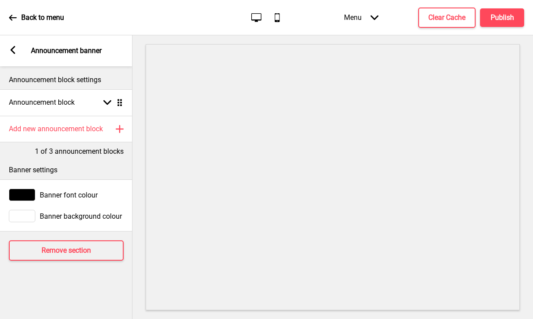
scroll to position [0, 0]
click at [485, 19] on button "Publish" at bounding box center [502, 17] width 44 height 19
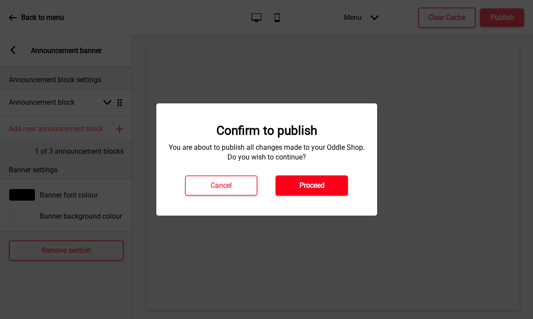
click at [313, 183] on h4 "Proceed" at bounding box center [311, 186] width 25 height 10
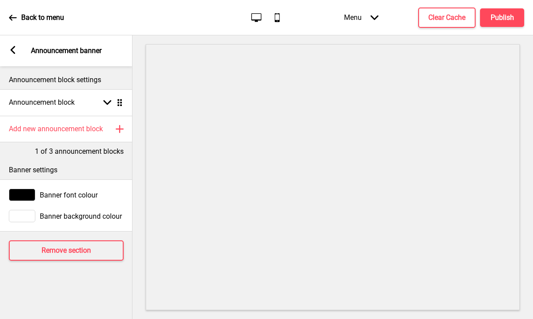
click at [15, 57] on div "Arrow left Announcement banner" at bounding box center [66, 50] width 132 height 31
click at [13, 46] on rect at bounding box center [13, 50] width 8 height 8
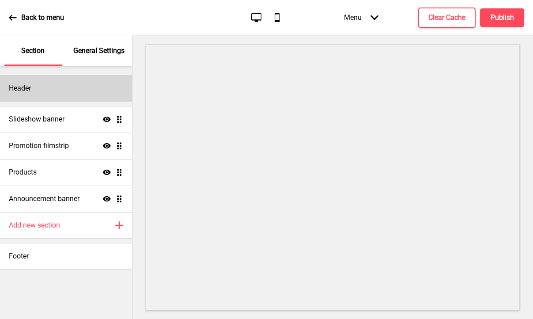
click at [45, 81] on div "Header" at bounding box center [66, 88] width 132 height 26
select select "Hind Guntur"
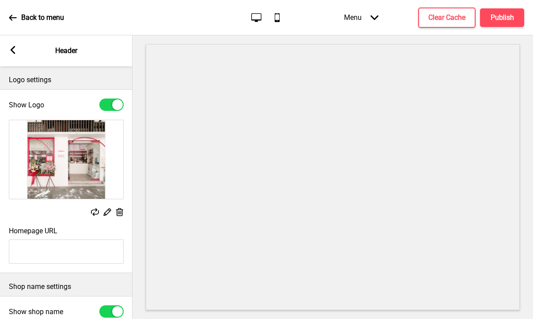
click at [117, 210] on icon at bounding box center [120, 212] width 8 height 8
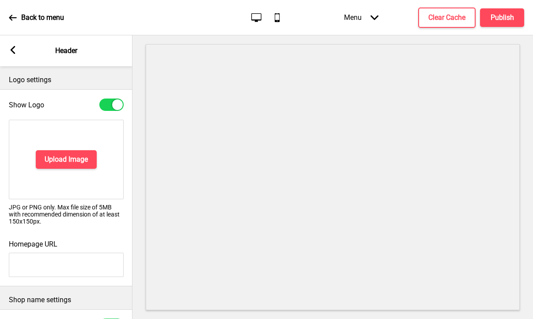
click at [73, 144] on div "Upload Image" at bounding box center [66, 159] width 115 height 79
click at [72, 150] on button "Upload Image" at bounding box center [66, 159] width 61 height 19
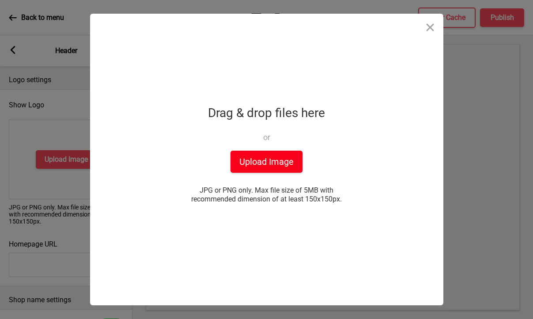
click at [291, 170] on button "Upload Image" at bounding box center [266, 162] width 72 height 22
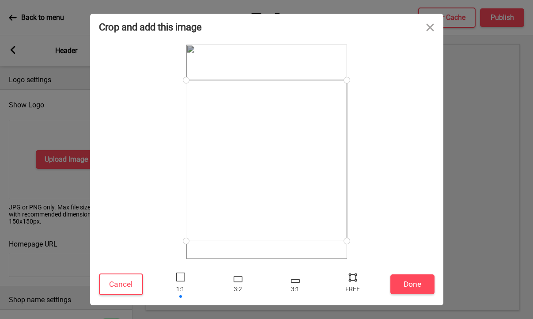
drag, startPoint x: 275, startPoint y: 147, endPoint x: 275, endPoint y: 156, distance: 8.8
click at [275, 156] on div at bounding box center [266, 160] width 161 height 161
click at [408, 275] on button "Done" at bounding box center [412, 284] width 44 height 20
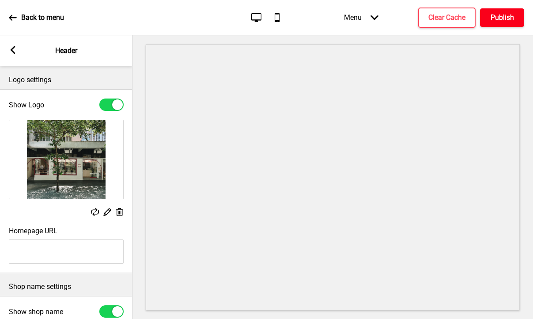
click at [497, 19] on h4 "Publish" at bounding box center [501, 18] width 23 height 10
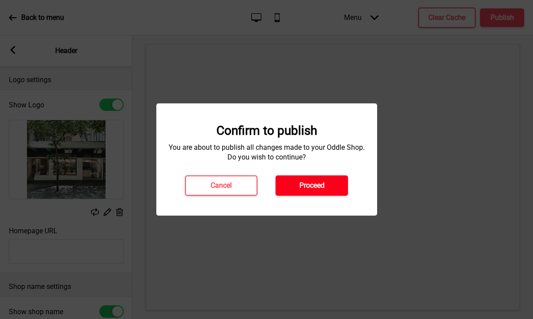
click at [278, 184] on button "Proceed" at bounding box center [311, 185] width 72 height 20
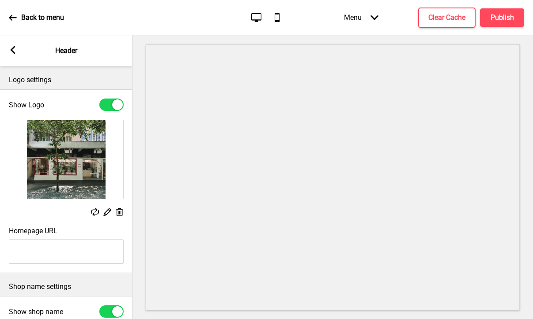
click at [15, 56] on div "Arrow left Header" at bounding box center [66, 50] width 132 height 31
click at [13, 50] on rect at bounding box center [13, 50] width 8 height 8
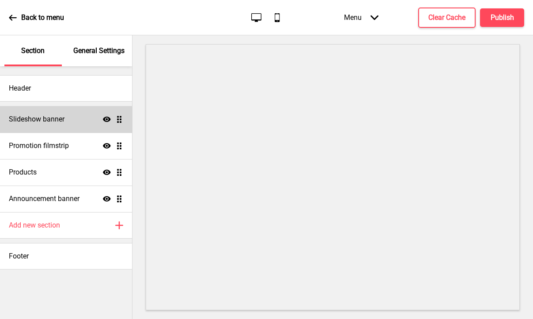
click at [57, 117] on h4 "Slideshow banner" at bounding box center [37, 119] width 56 height 10
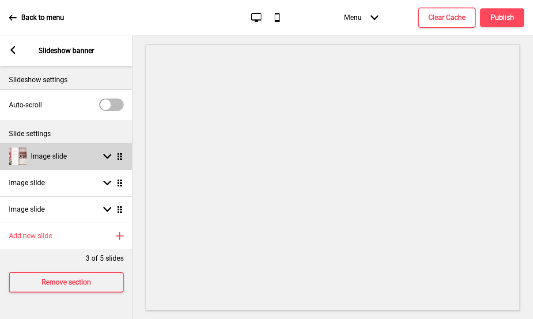
click at [111, 157] on rect at bounding box center [107, 156] width 8 height 8
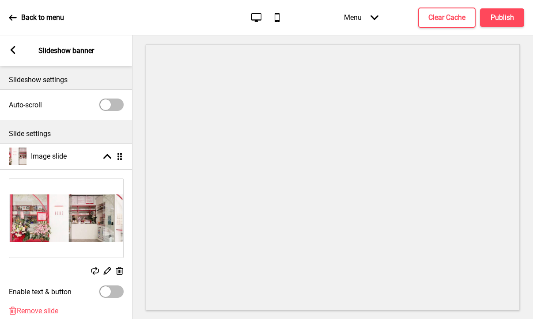
click at [97, 270] on rect at bounding box center [95, 271] width 8 height 8
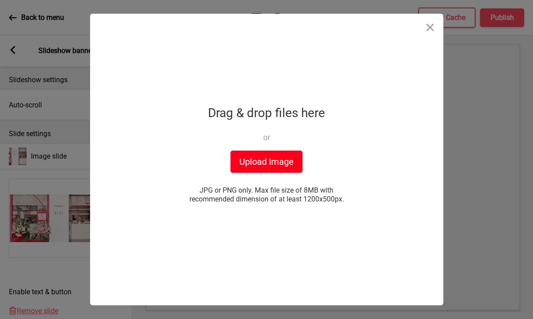
click at [282, 160] on button "Upload Image" at bounding box center [266, 162] width 72 height 22
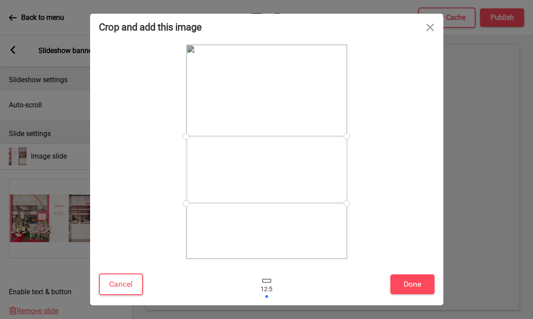
drag, startPoint x: 317, startPoint y: 166, endPoint x: 316, endPoint y: 184, distance: 17.7
click at [316, 184] on div at bounding box center [266, 169] width 161 height 67
click at [404, 290] on button "Done" at bounding box center [412, 284] width 44 height 20
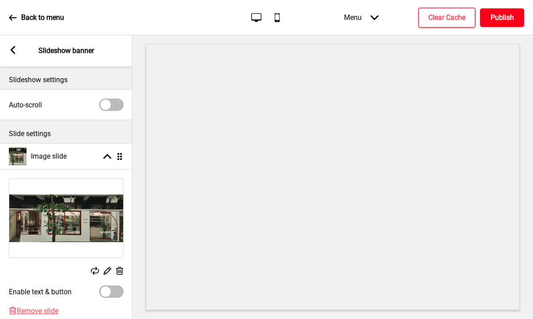
click at [495, 21] on h4 "Publish" at bounding box center [501, 18] width 23 height 10
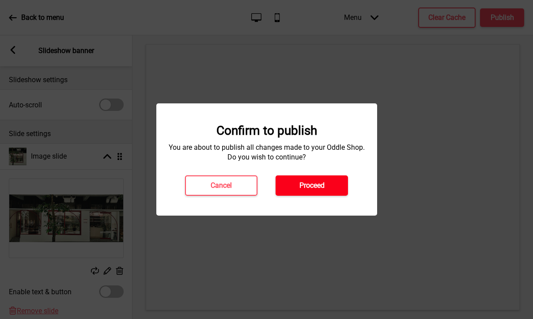
click at [329, 186] on button "Proceed" at bounding box center [311, 185] width 72 height 20
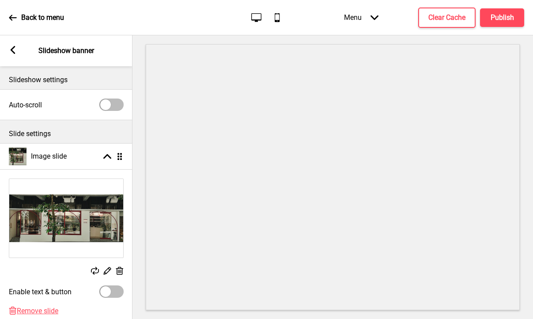
click at [15, 45] on div "Arrow left Slideshow banner" at bounding box center [66, 50] width 132 height 31
click at [11, 49] on icon at bounding box center [13, 50] width 5 height 8
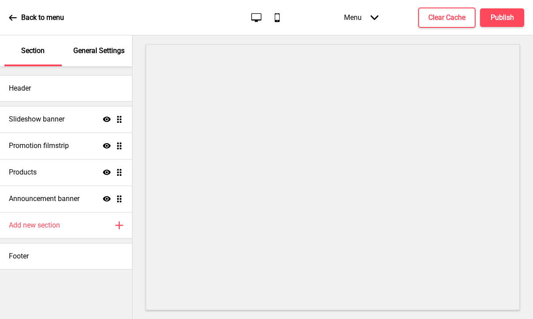
click at [83, 53] on p "General Settings" at bounding box center [98, 51] width 51 height 10
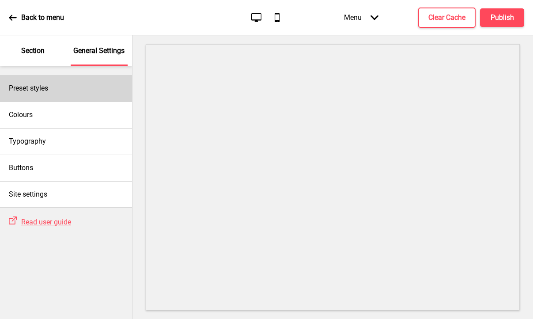
click at [66, 86] on div "Preset styles" at bounding box center [66, 88] width 132 height 26
select select "modern"
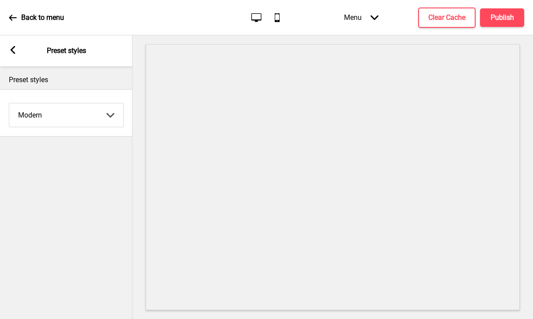
click at [3, 101] on div "Modern Coffee Contrast Dark Earth Marine Minimalist Modern Oddle Pastel Yellow …" at bounding box center [66, 113] width 132 height 38
click at [93, 115] on select "Coffee Contrast Dark Earth Marine Minimalist Modern Oddle Pastel Yellow Fruits …" at bounding box center [66, 114] width 114 height 23
click at [15, 53] on rect at bounding box center [13, 50] width 8 height 8
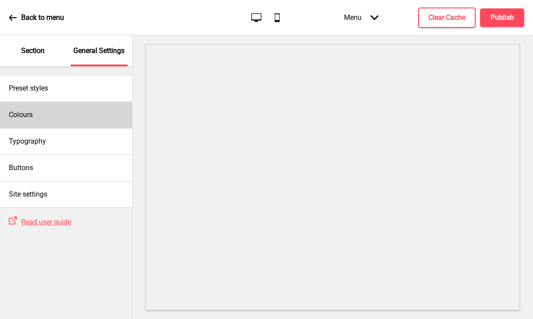
click at [70, 112] on div "Colours" at bounding box center [66, 115] width 132 height 26
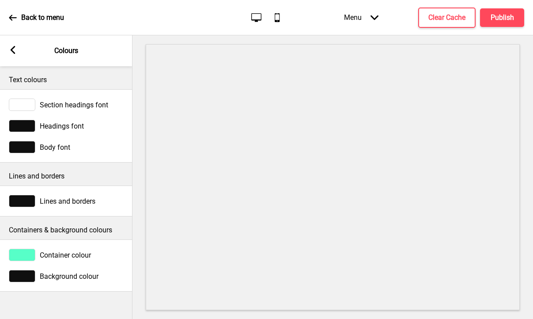
click at [29, 105] on div at bounding box center [22, 104] width 26 height 12
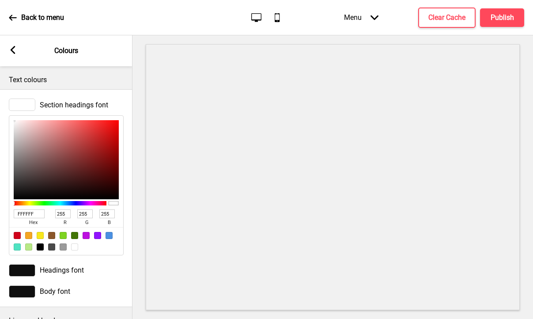
click at [64, 215] on input "255" at bounding box center [62, 213] width 15 height 9
click at [33, 213] on input "FFFFFF" at bounding box center [29, 213] width 31 height 9
type input "4E4"
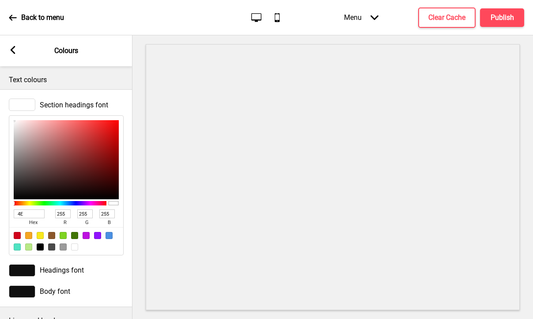
type input "68"
type input "238"
type input "68"
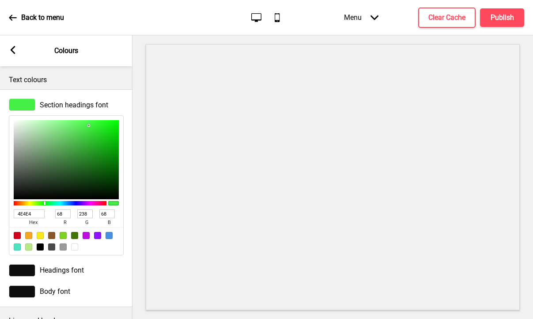
type input "4E4E4E"
type input "78"
click at [31, 215] on input "4E4E4E" at bounding box center [29, 213] width 31 height 9
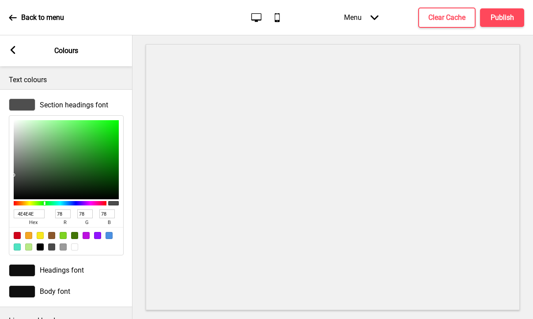
click at [31, 215] on input "4E4E4E" at bounding box center [29, 213] width 31 height 9
type input "4E4E4E"
click at [28, 266] on div at bounding box center [22, 270] width 26 height 12
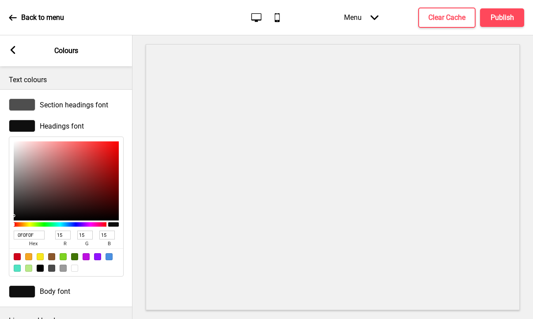
click at [24, 235] on input "0F0F0F" at bounding box center [29, 234] width 31 height 9
paste input "4E4E4E"
type input "4E4E4E"
type input "78"
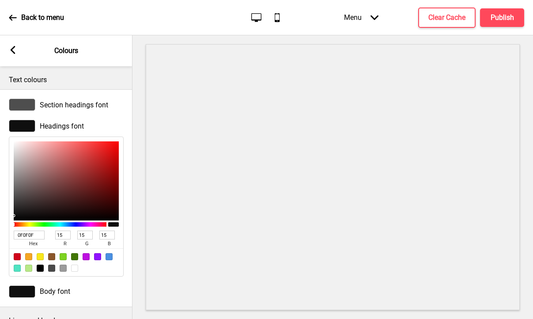
type input "78"
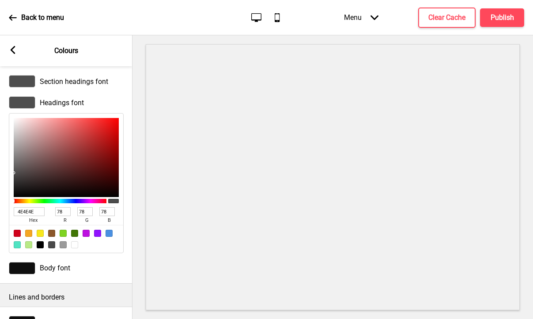
type input "4E4E4E"
click at [23, 274] on div "Body font" at bounding box center [66, 267] width 132 height 21
click at [25, 267] on div at bounding box center [22, 268] width 26 height 12
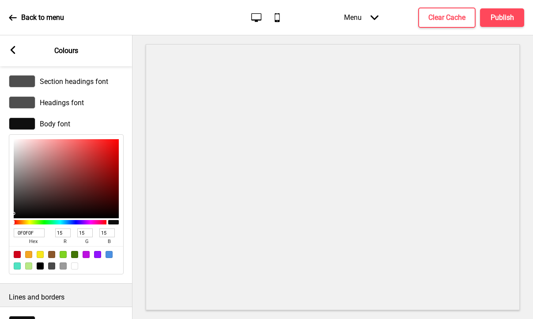
click at [26, 232] on input "0F0F0F" at bounding box center [29, 232] width 31 height 9
paste input "4E4E4E"
type input "4E4E4E"
type input "78"
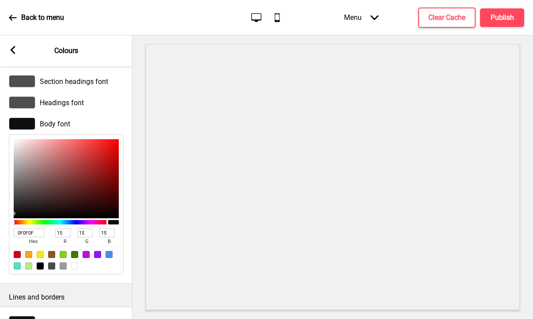
type input "78"
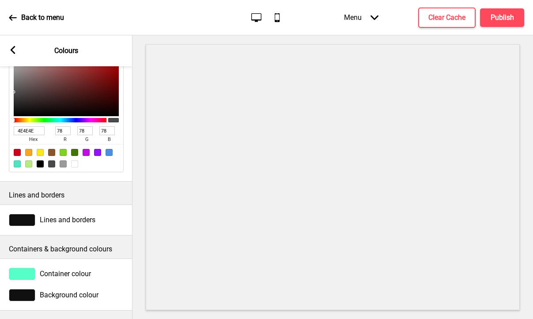
type input "4E4E4E"
click at [15, 223] on div at bounding box center [22, 220] width 26 height 12
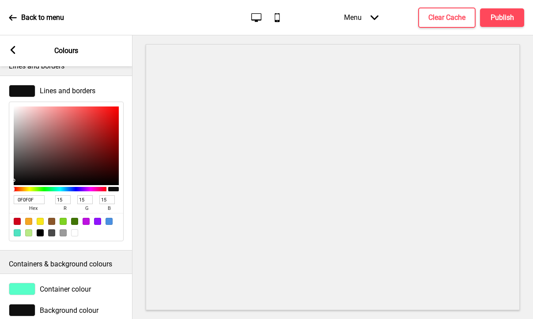
scroll to position [258, 0]
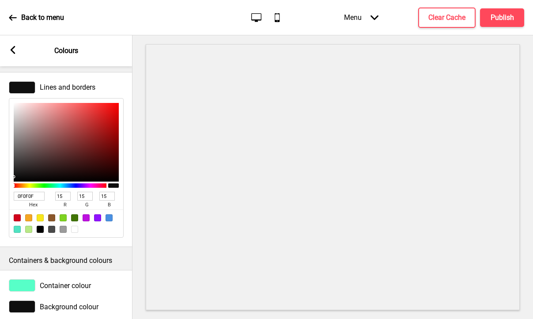
click at [28, 198] on input "0F0F0F" at bounding box center [29, 196] width 31 height 9
type input "FFF"
type input "255"
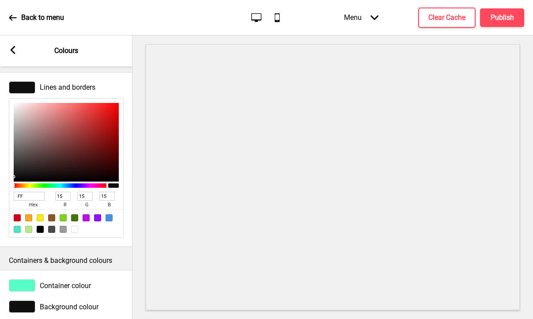
type input "255"
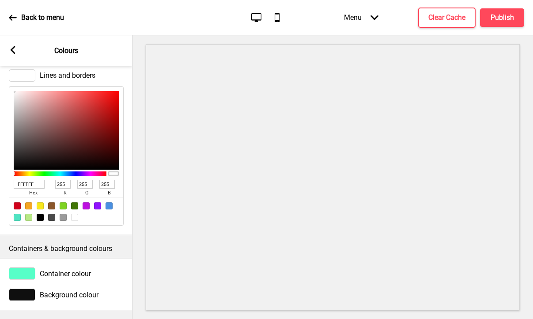
type input "FFFFFF"
click at [24, 272] on div at bounding box center [22, 273] width 26 height 12
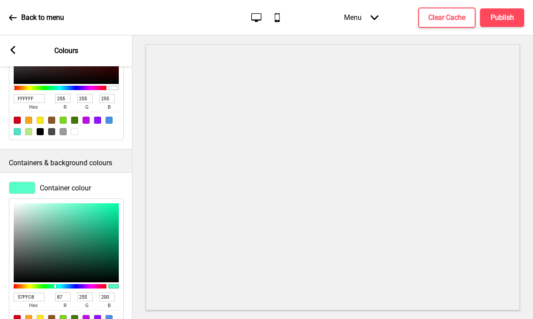
scroll to position [414, 0]
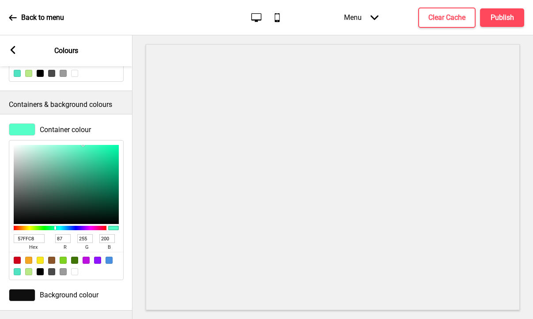
click at [23, 240] on input "57FFC8" at bounding box center [29, 238] width 31 height 9
type input "F6F"
type input "255"
type input "102"
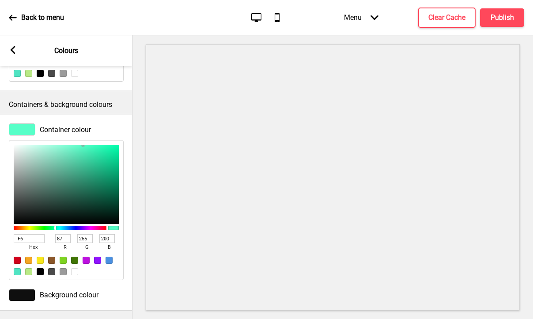
type input "255"
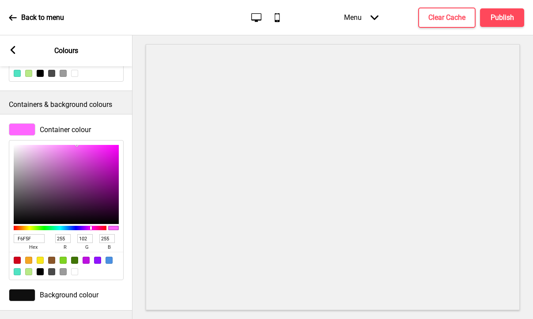
type input "F6F5F5"
type input "246"
type input "245"
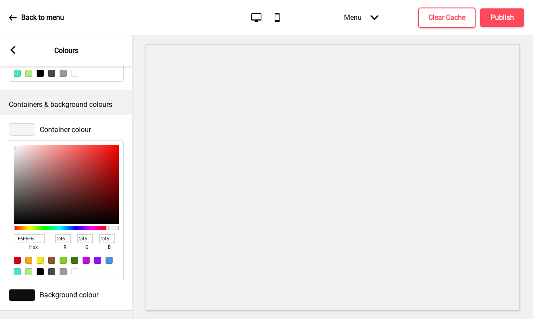
type input "F6F5F5"
click at [23, 294] on div at bounding box center [22, 295] width 26 height 12
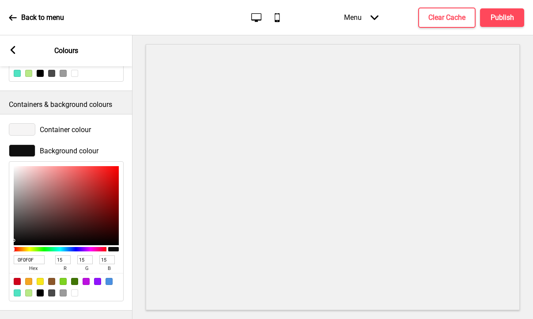
click at [76, 294] on div at bounding box center [74, 292] width 7 height 7
type input "FFFFFF"
type input "255"
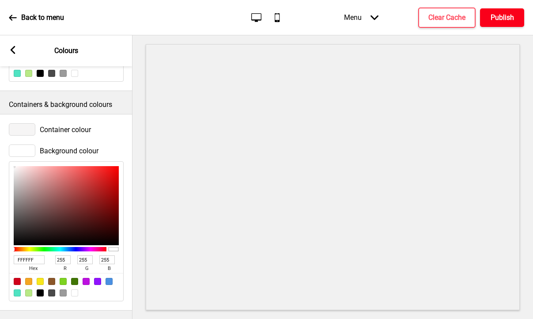
click at [491, 16] on h4 "Publish" at bounding box center [501, 18] width 23 height 10
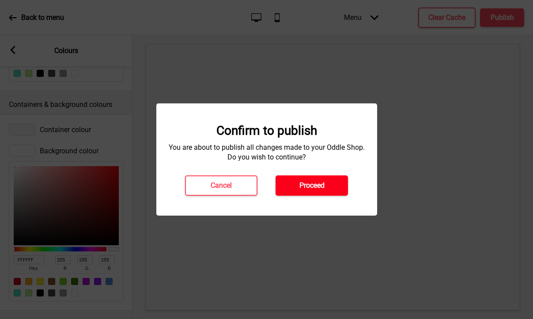
click at [312, 184] on h4 "Proceed" at bounding box center [311, 186] width 25 height 10
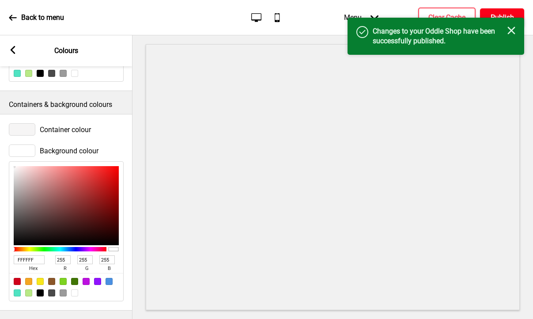
scroll to position [0, 0]
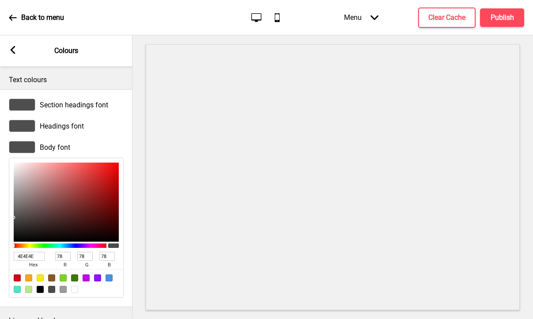
click at [17, 48] on div "Arrow left Colours" at bounding box center [66, 50] width 132 height 31
click at [5, 48] on div "Arrow left Colours" at bounding box center [66, 50] width 132 height 31
click at [11, 49] on icon at bounding box center [13, 50] width 5 height 8
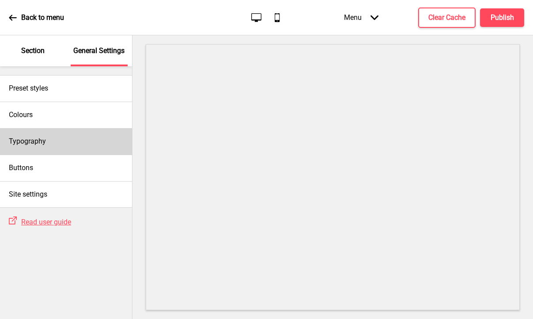
click at [44, 147] on div "Typography" at bounding box center [66, 141] width 132 height 26
select select "Roboto"
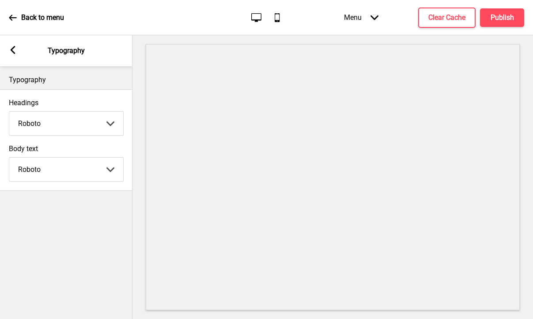
click at [44, 125] on select "Abhaya Libre Abril Fatface Adobe Garamond Pro Arimo Arsenal Arvo Berkshire Swas…" at bounding box center [66, 123] width 114 height 23
select select "Hind Guntur"
click at [48, 170] on select "Abhaya Libre Abril Fatface Adobe Garamond Pro Arimo Arsenal Arvo Berkshire Swas…" at bounding box center [66, 169] width 114 height 23
select select "Hind Guntur"
click at [502, 15] on h4 "Publish" at bounding box center [501, 18] width 23 height 10
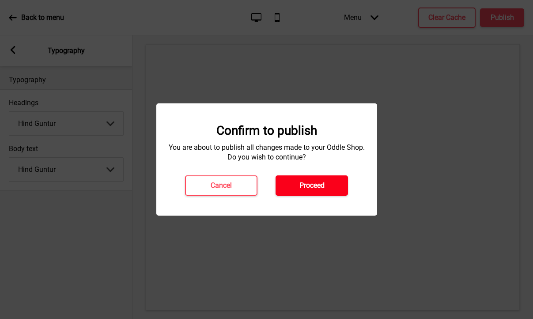
click at [311, 185] on h4 "Proceed" at bounding box center [311, 186] width 25 height 10
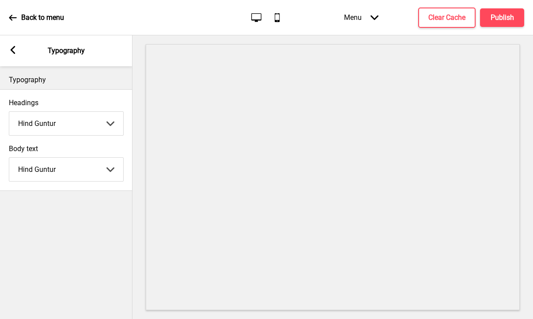
click at [11, 49] on icon at bounding box center [13, 50] width 5 height 8
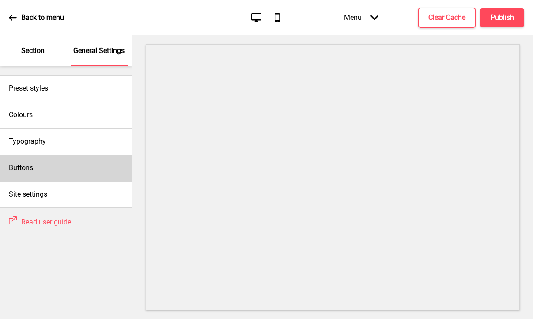
click at [50, 166] on div "Buttons" at bounding box center [66, 168] width 132 height 26
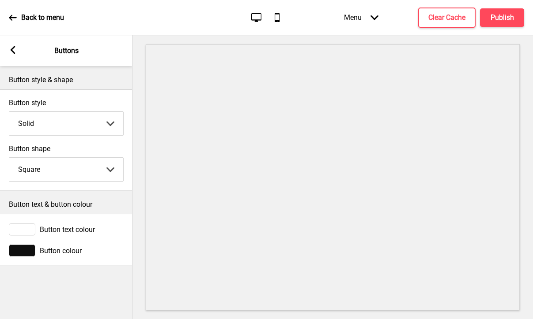
click at [32, 178] on select "Round Square Pill" at bounding box center [66, 169] width 114 height 23
select select "round"
click at [498, 17] on h4 "Publish" at bounding box center [501, 18] width 23 height 10
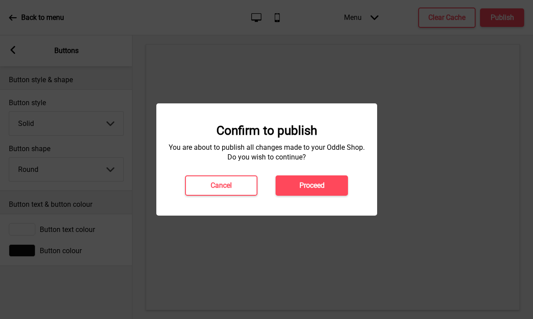
click at [336, 198] on div "Confirm to publish You are about to publish all changes made to your Oddle Shop…" at bounding box center [266, 159] width 221 height 112
click at [339, 189] on button "Proceed" at bounding box center [311, 185] width 72 height 20
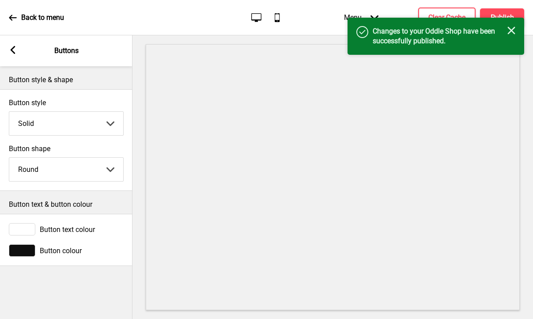
click at [21, 50] on div "Arrow left Buttons" at bounding box center [66, 50] width 132 height 31
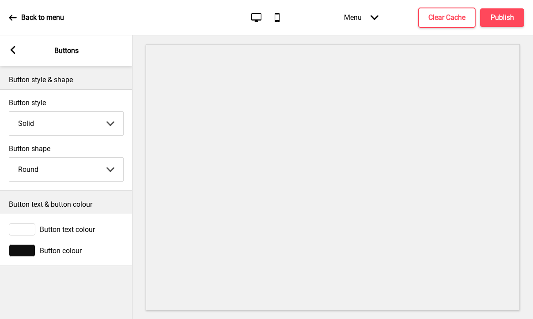
click at [12, 50] on rect at bounding box center [13, 50] width 8 height 8
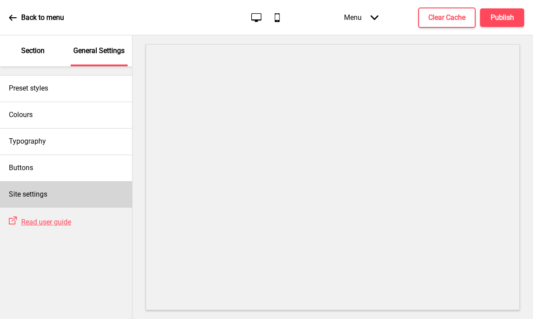
click at [35, 196] on h4 "Site settings" at bounding box center [28, 194] width 38 height 10
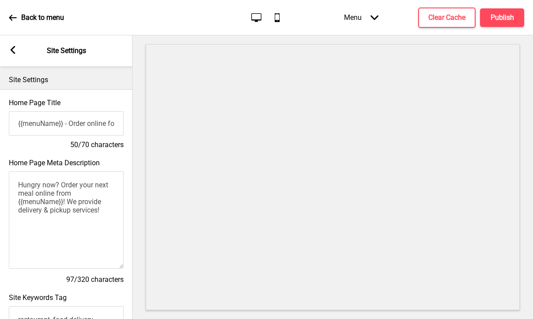
click at [40, 124] on input "{{menuName}} - Order online for delivery & pickup!" at bounding box center [66, 123] width 115 height 24
paste input "素年 Years (Fuk Lung) - 網上預訂 全港直送 門市自取免排隊"
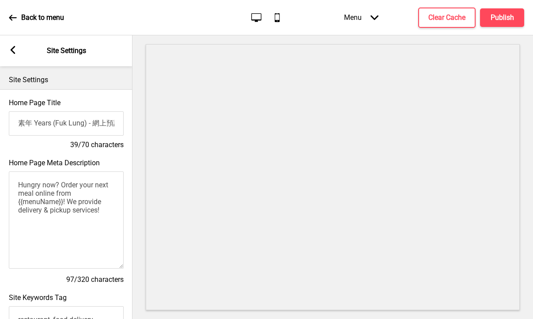
drag, startPoint x: 59, startPoint y: 127, endPoint x: 53, endPoint y: 113, distance: 14.6
click at [53, 113] on input "素年 Years (Fuk Lung) - 網上預訂 全港直送 門市自取免排隊" at bounding box center [66, 123] width 115 height 24
drag, startPoint x: 86, startPoint y: 121, endPoint x: 57, endPoint y: 122, distance: 28.7
click at [57, 122] on input "素年 Years (Fuk Lung) - 網上預訂 全港直送 門市自取免排隊" at bounding box center [66, 123] width 115 height 24
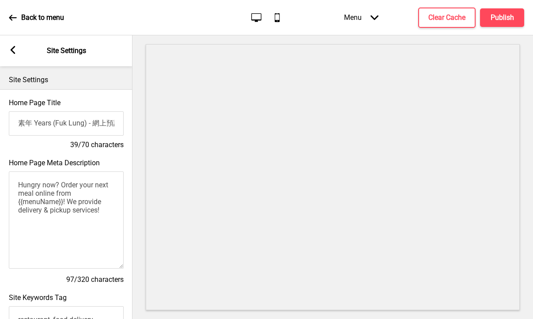
click at [32, 123] on input "素年 Years (Fuk Lung) - 網上預訂 全港直送 門市自取免排隊" at bounding box center [66, 123] width 115 height 24
drag, startPoint x: 88, startPoint y: 123, endPoint x: 49, endPoint y: 125, distance: 38.9
click at [49, 125] on input "素年 Here with Years (Fuk Lung) - 網上預訂 全港直送 門市自取免排隊" at bounding box center [66, 123] width 115 height 24
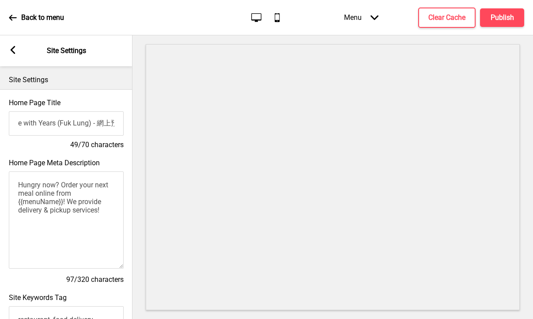
click at [91, 121] on input "素年 Here with Years (Fuk Lung) - 網上預訂 全港直送 門市自取免排隊" at bounding box center [66, 123] width 115 height 24
type input "素年 Here with Years ([PERSON_NAME]) - 網上預訂 全港直送 門市自取免排隊"
drag, startPoint x: 18, startPoint y: 184, endPoint x: 145, endPoint y: 241, distance: 139.7
click at [145, 241] on div "Section General Settings Preset styles Colours Typography Buttons Site settings…" at bounding box center [266, 176] width 533 height 283
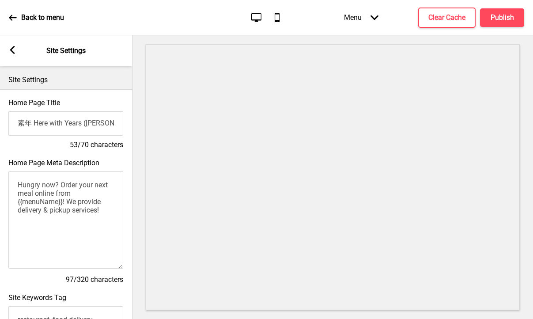
paste textarea "YEARS 素年 | 素食及齋菜館 | 日式素食簡約清新Cafe | 首單享九折優惠 | 網上預訂 全港直送 門市自取免排隊 | 不可能™肉醬意大利粉 IMP…"
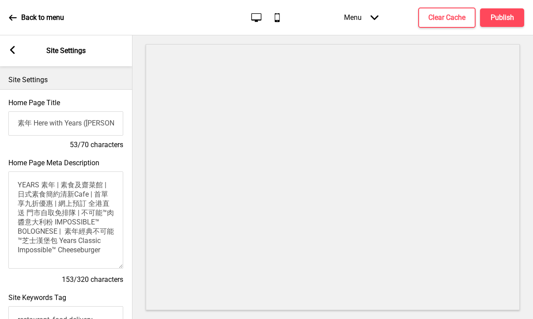
drag, startPoint x: 86, startPoint y: 193, endPoint x: 41, endPoint y: 203, distance: 45.6
click at [41, 203] on textarea "YEARS 素年 | 素食及齋菜館 | 日式素食簡約清新Cafe | 首單享九折優惠 | 網上預訂 全港直送 門市自取免排隊 | 不可能™肉醬意大利粉 IMP…" at bounding box center [65, 219] width 115 height 97
click at [68, 204] on textarea "YEARS 素年 | 素食及齋菜館 | 日式素食簡約清新Cafe | 網上預訂 全港直送 門市自取免排隊 | 不可能™肉醬意大利粉 IMPOSSIBLE™ B…" at bounding box center [65, 219] width 115 height 97
drag, startPoint x: 96, startPoint y: 200, endPoint x: 103, endPoint y: 252, distance: 52.6
click at [103, 252] on textarea "YEARS 素年 | 素食及齋菜館 | 日式素食簡約清新Cafe | 網上預訂 全港直送 門市自取免排隊 | 不可能™肉醬意大利粉 IMPOSSIBLE™ B…" at bounding box center [65, 219] width 115 height 97
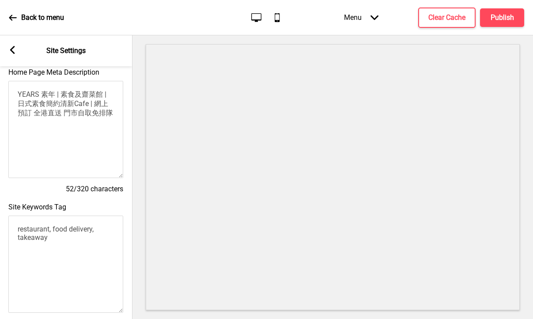
scroll to position [108, 0]
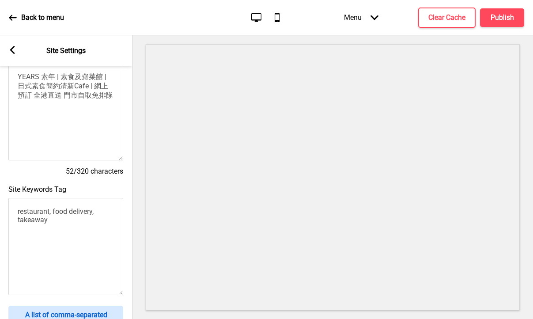
type textarea "YEARS 素年 | 素食及齋菜館 | 日式素食簡約清新Cafe | 網上預訂 全港直送 門市自取免排隊"
click at [53, 215] on textarea "restaurant, food delivery, takeaway" at bounding box center [65, 246] width 115 height 97
paste textarea ", 外賣自取, 外賣, 派對美食, Pizza, pasta, 比薩, 意粉, pizza delivery, pizza pickup, pizza 外賣,…"
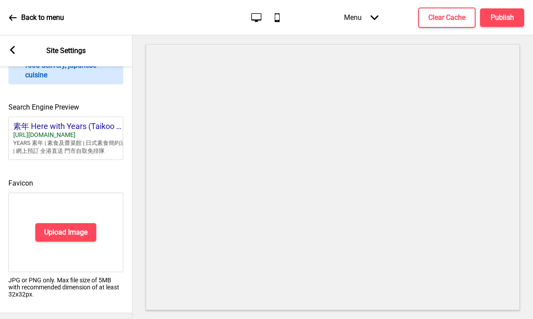
scroll to position [380, 0]
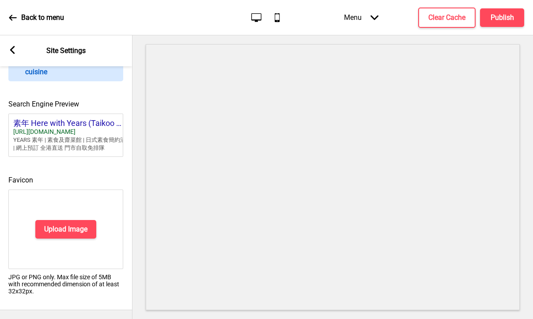
type textarea "restaurant, food delivery, takeaway, 外賣自取, 外賣, 派對美食, Pizza, pasta, 比薩, 意粉, pizz…"
click at [84, 227] on h4 "Upload Image" at bounding box center [65, 229] width 43 height 10
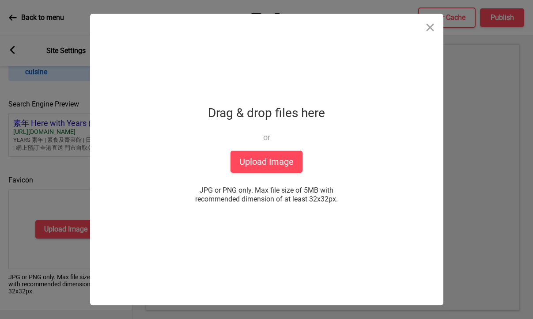
click at [531, 136] on div "Drop a file here Drag & drop files here or Upload files from your computer Uplo…" at bounding box center [266, 159] width 533 height 319
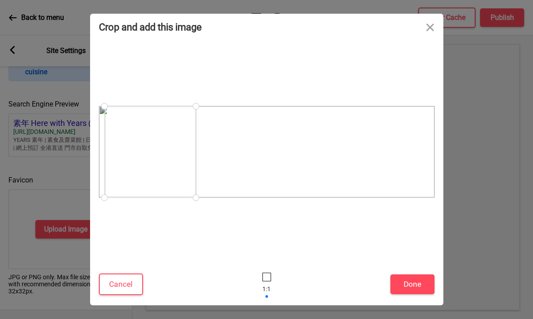
drag, startPoint x: 260, startPoint y: 154, endPoint x: 143, endPoint y: 152, distance: 116.6
click at [143, 152] on div at bounding box center [150, 151] width 91 height 91
click at [413, 290] on button "Done" at bounding box center [412, 284] width 44 height 20
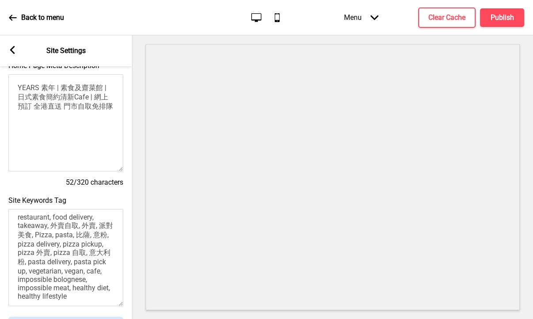
scroll to position [0, 0]
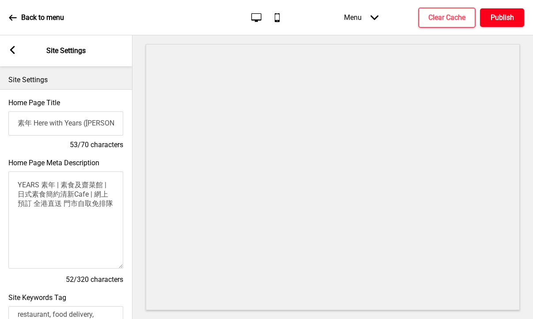
click at [500, 15] on h4 "Publish" at bounding box center [501, 18] width 23 height 10
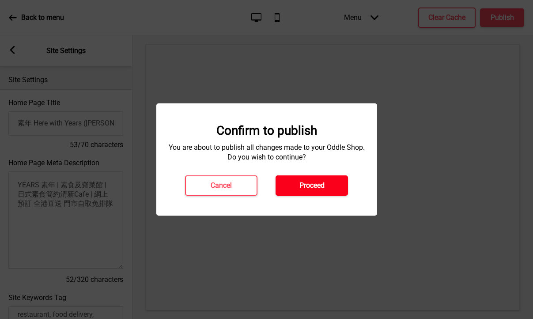
click at [299, 194] on button "Proceed" at bounding box center [311, 185] width 72 height 20
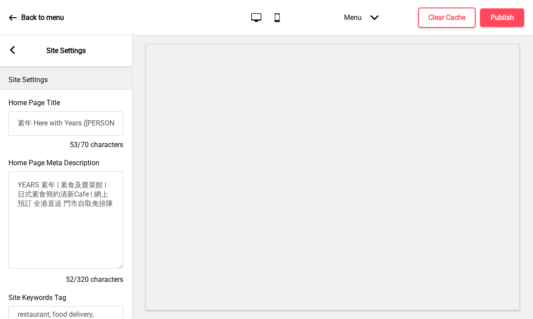
click at [13, 48] on icon at bounding box center [12, 50] width 5 height 8
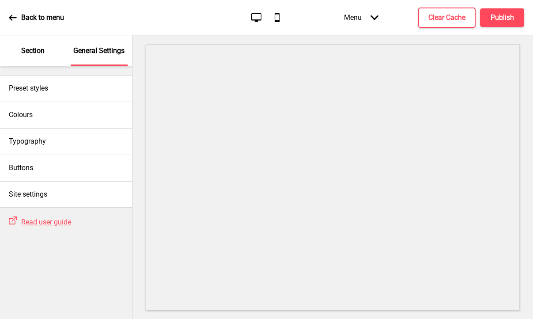
click at [28, 48] on p "Section" at bounding box center [32, 51] width 23 height 10
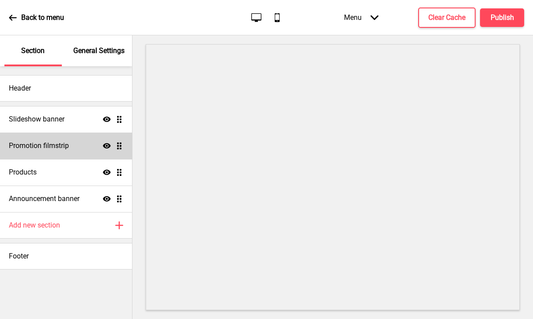
click at [10, 140] on div "Promotion filmstrip Show Drag" at bounding box center [66, 145] width 132 height 26
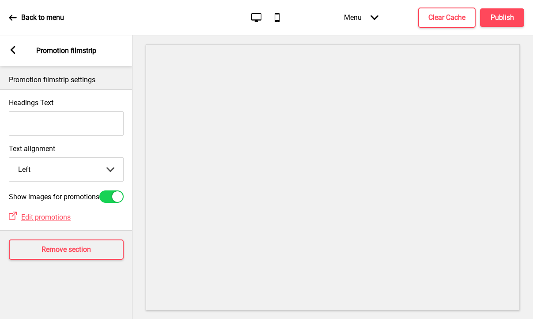
click at [15, 54] on div "Arrow left" at bounding box center [13, 51] width 8 height 10
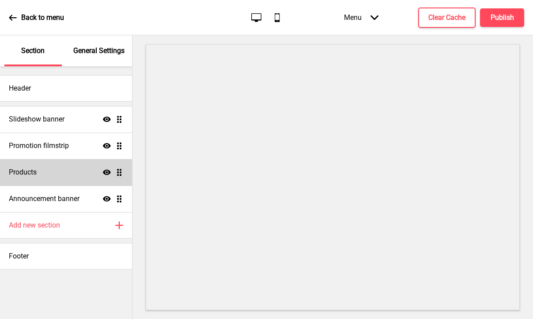
click at [61, 170] on div "Products Show Drag" at bounding box center [66, 172] width 132 height 26
select select "side"
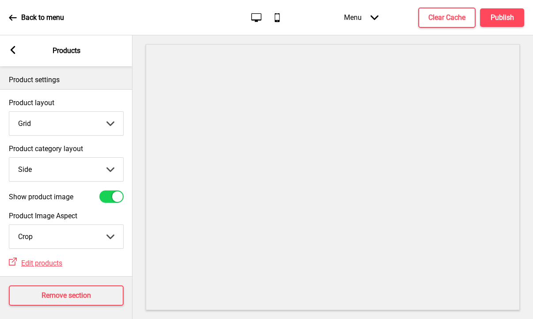
click at [63, 121] on select "Grid List" at bounding box center [66, 123] width 114 height 23
select select "list"
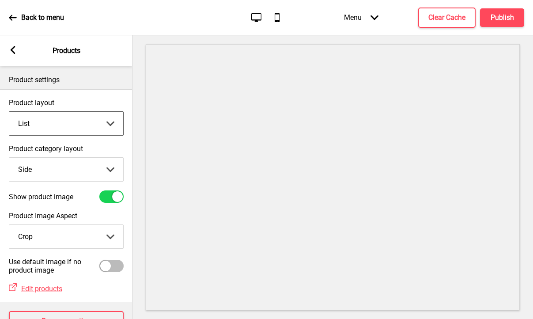
click at [61, 160] on select "Top Side" at bounding box center [66, 169] width 114 height 23
select select "top"
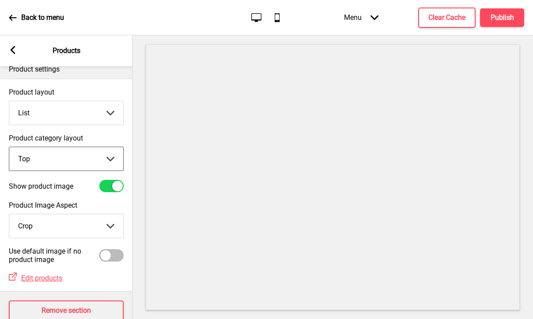
scroll to position [30, 0]
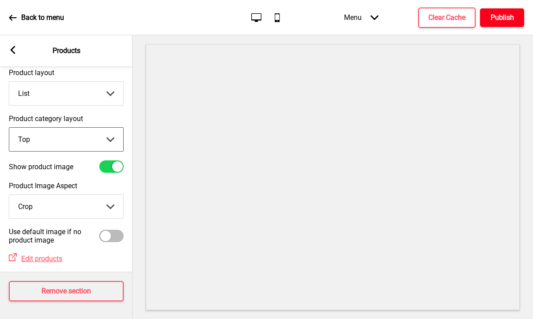
click at [517, 15] on button "Publish" at bounding box center [502, 17] width 44 height 19
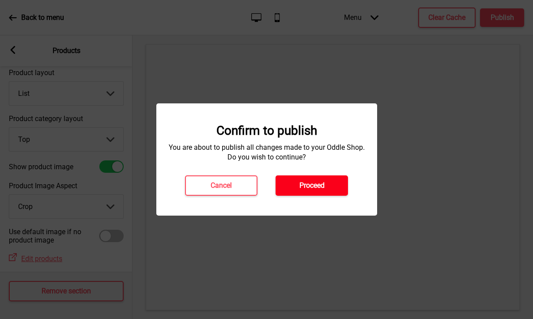
click at [314, 186] on h4 "Proceed" at bounding box center [311, 186] width 25 height 10
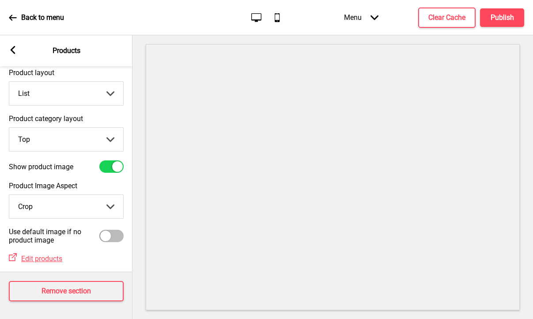
click at [13, 48] on icon at bounding box center [13, 50] width 5 height 8
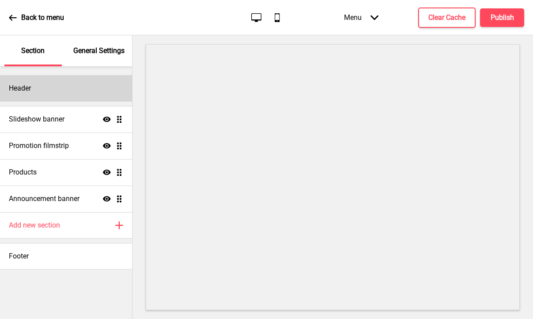
click at [55, 86] on div "Header" at bounding box center [66, 88] width 132 height 26
select select "Hind Guntur"
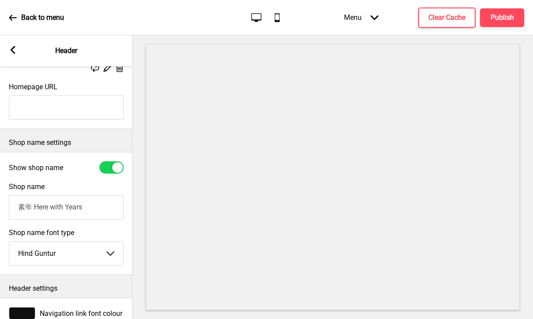
scroll to position [184, 0]
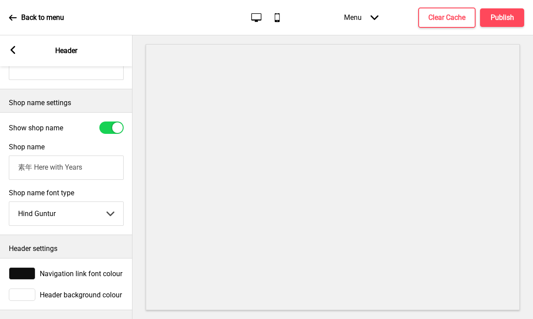
drag, startPoint x: 20, startPoint y: 162, endPoint x: -11, endPoint y: 164, distance: 31.8
click at [0, 164] on html "Back to menu Desktop Mobile Menu Arrow down Product Page Store Information Chec…" at bounding box center [266, 159] width 533 height 319
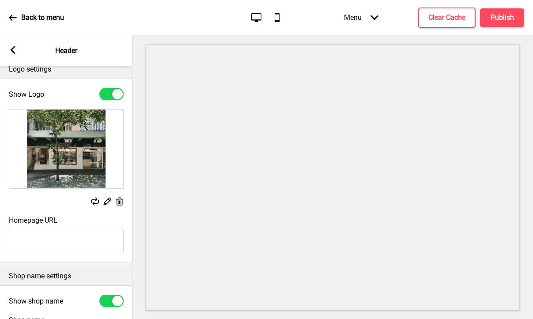
scroll to position [0, 0]
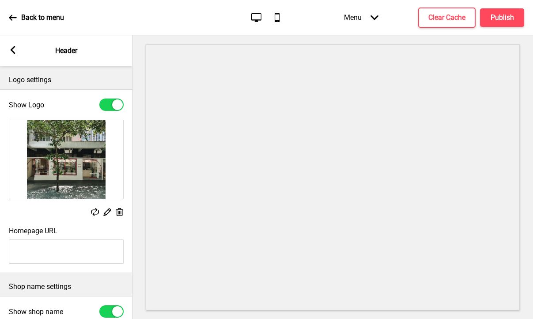
click at [117, 210] on icon at bounding box center [120, 212] width 8 height 8
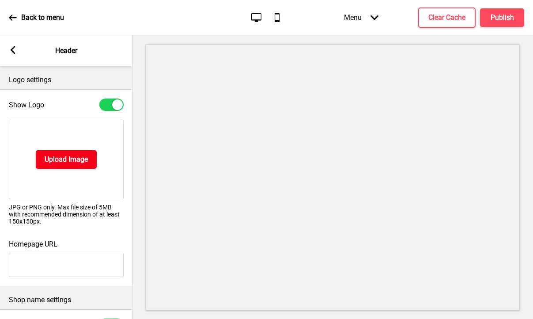
click at [81, 155] on h4 "Upload Image" at bounding box center [66, 160] width 43 height 10
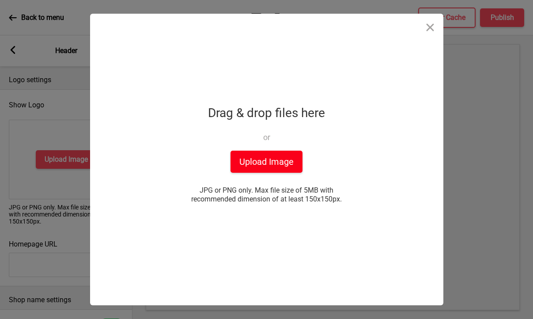
click at [288, 157] on button "Upload Image" at bounding box center [266, 162] width 72 height 22
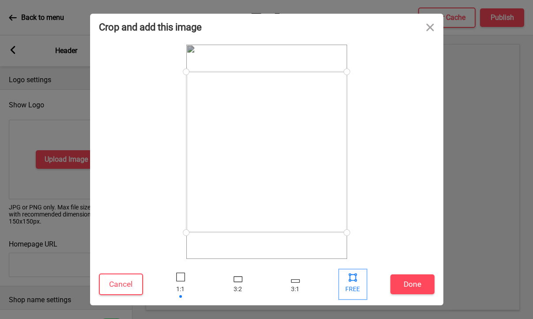
click at [354, 275] on div at bounding box center [352, 276] width 13 height 13
click at [350, 279] on div at bounding box center [352, 276] width 13 height 13
click at [184, 281] on div at bounding box center [180, 276] width 9 height 9
click at [181, 276] on div at bounding box center [180, 276] width 9 height 9
click at [411, 278] on button "Done" at bounding box center [412, 284] width 44 height 20
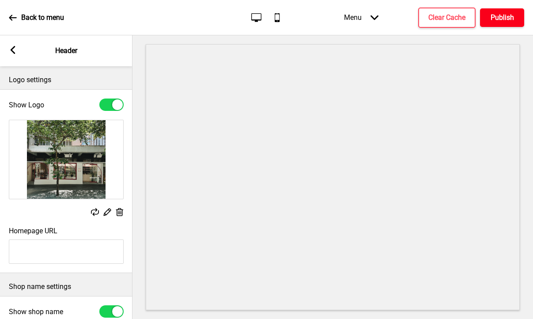
click at [494, 20] on h4 "Publish" at bounding box center [501, 18] width 23 height 10
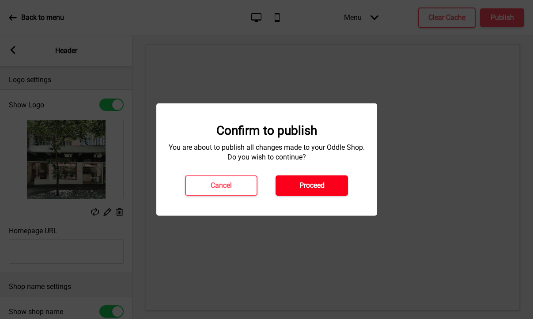
click at [287, 184] on button "Proceed" at bounding box center [311, 185] width 72 height 20
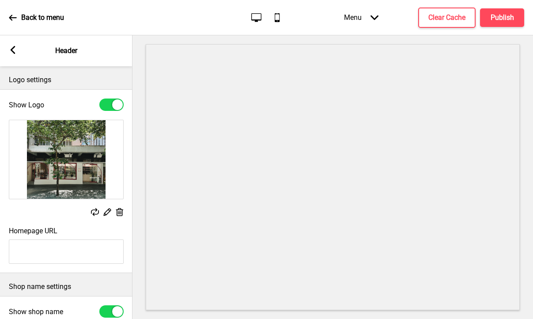
click at [14, 52] on icon at bounding box center [13, 50] width 5 height 8
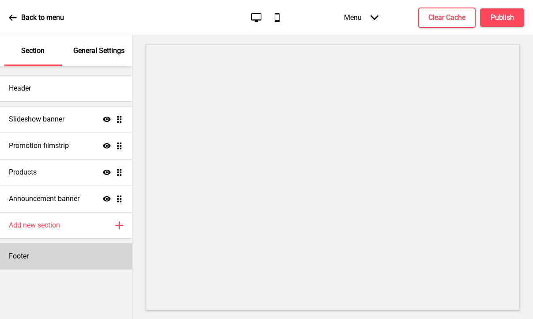
click at [41, 257] on div "Footer" at bounding box center [66, 256] width 132 height 26
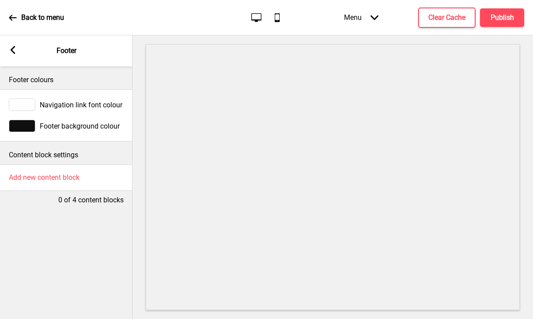
click at [22, 105] on div at bounding box center [22, 104] width 26 height 12
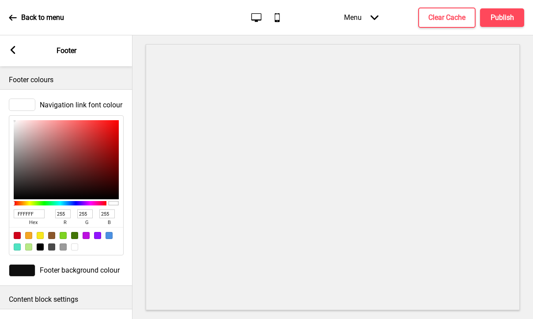
click at [40, 249] on div at bounding box center [40, 246] width 7 height 7
type input "000000"
type input "0"
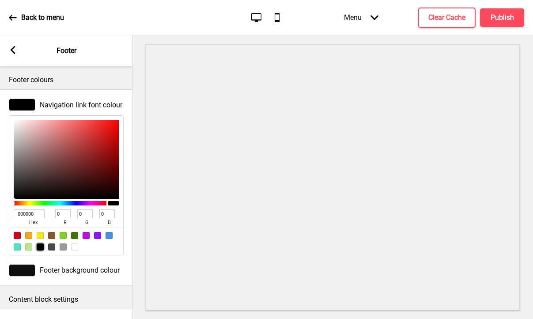
scroll to position [39, 0]
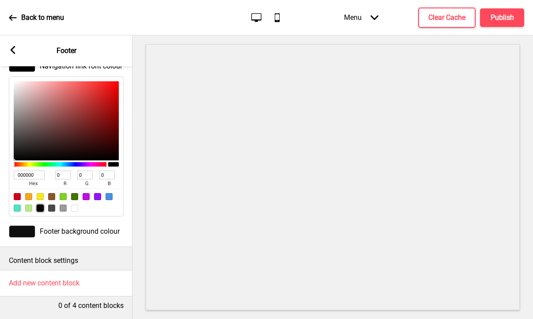
click at [34, 232] on div at bounding box center [22, 231] width 26 height 12
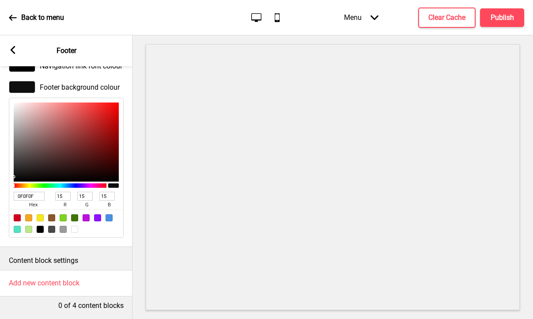
click at [78, 230] on div at bounding box center [66, 223] width 114 height 28
click at [75, 230] on div at bounding box center [74, 229] width 7 height 7
type input "FFFFFF"
type input "255"
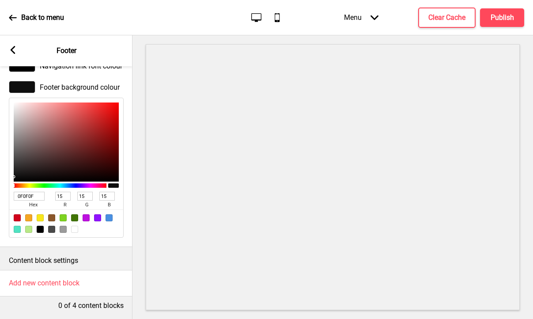
type input "255"
click at [29, 83] on div at bounding box center [22, 87] width 26 height 12
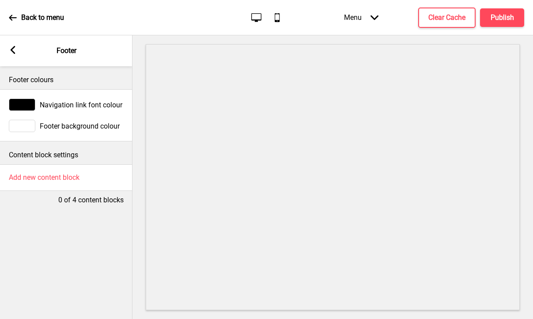
scroll to position [0, 0]
click at [29, 121] on div at bounding box center [22, 126] width 26 height 12
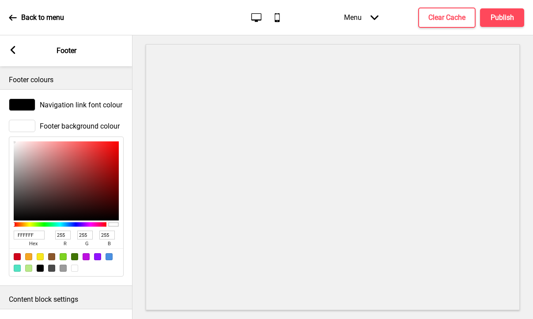
click at [22, 235] on input "FFFFFF" at bounding box center [29, 234] width 31 height 9
paste input "0EFE"
type input "F0EFEF"
type input "240"
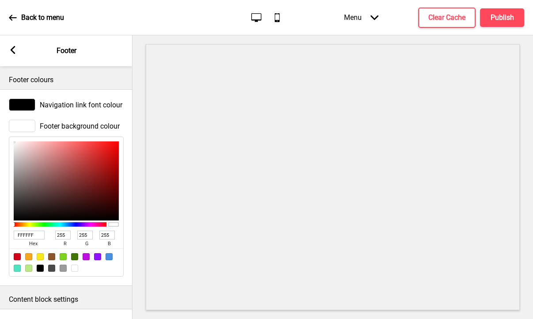
type input "239"
type input "F0EFEF"
click at [494, 26] on button "Publish" at bounding box center [502, 17] width 44 height 19
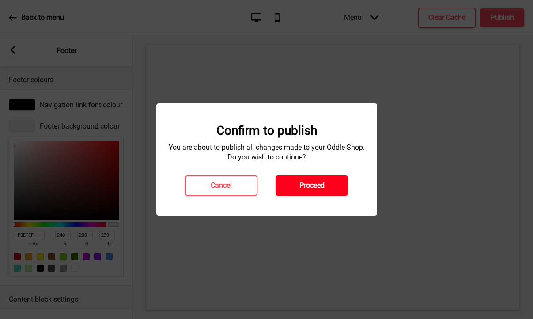
click at [310, 189] on h4 "Proceed" at bounding box center [311, 186] width 25 height 10
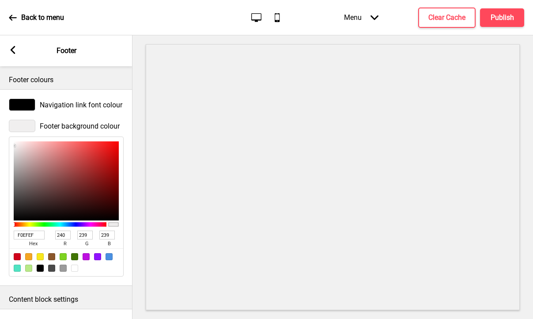
click at [19, 50] on div "Arrow left Footer" at bounding box center [66, 50] width 132 height 31
click at [12, 50] on icon at bounding box center [13, 50] width 5 height 8
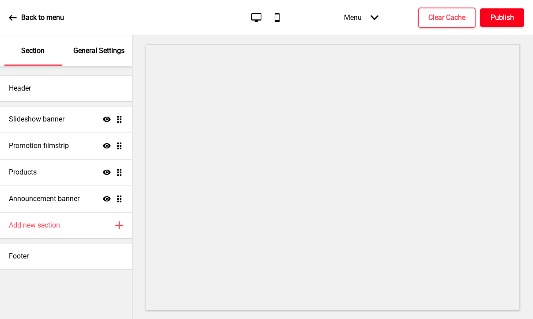
click at [502, 19] on h4 "Publish" at bounding box center [501, 18] width 23 height 10
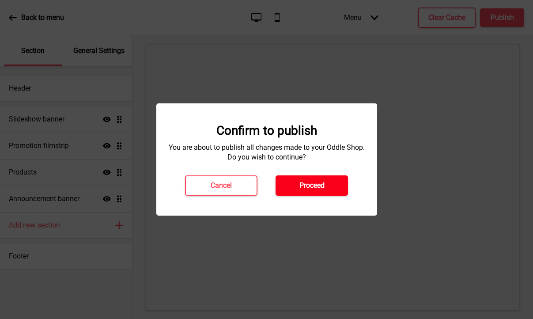
click at [309, 181] on h4 "Proceed" at bounding box center [311, 186] width 25 height 10
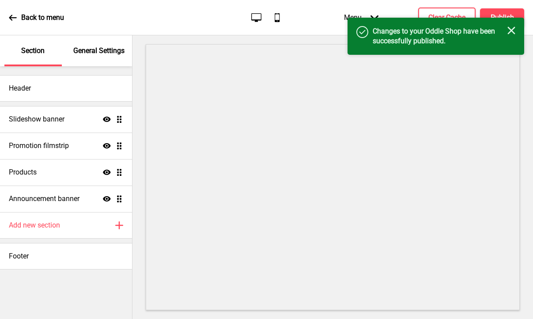
click at [11, 14] on icon at bounding box center [13, 18] width 8 height 8
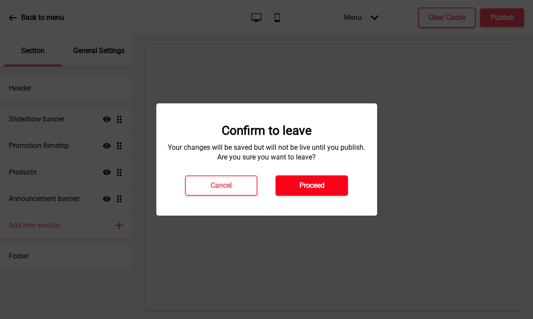
click at [330, 183] on button "Proceed" at bounding box center [311, 185] width 72 height 20
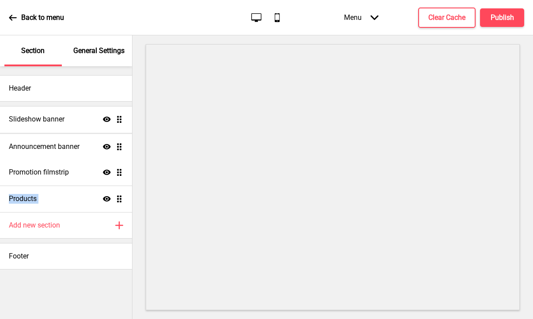
drag, startPoint x: 120, startPoint y: 195, endPoint x: 114, endPoint y: 143, distance: 52.4
click at [114, 143] on ul "Slideshow banner Show Drag Promotion filmstrip Show Drag Products Show Drag Ann…" at bounding box center [66, 159] width 132 height 106
click at [75, 273] on div "Header Slideshow banner Show Drag Announcement banner Show Drag Promotion films…" at bounding box center [66, 192] width 132 height 253
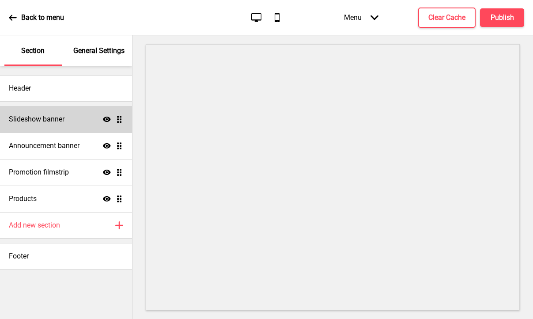
click at [106, 117] on icon "Show" at bounding box center [107, 119] width 8 height 8
click at [109, 121] on icon "Hide" at bounding box center [107, 119] width 8 height 8
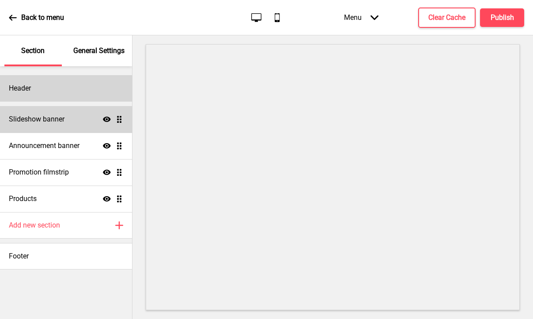
click at [47, 97] on div "Header" at bounding box center [66, 88] width 132 height 26
select select "Hind Guntur"
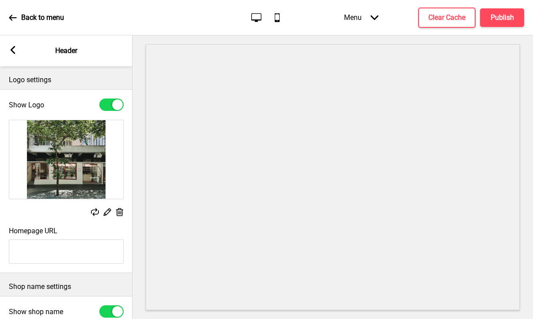
click at [109, 211] on rect at bounding box center [106, 211] width 9 height 9
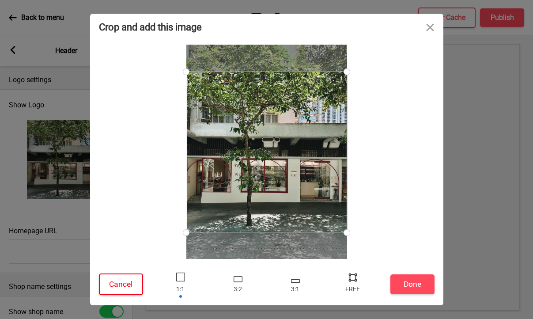
click at [125, 286] on button "Cancel" at bounding box center [121, 284] width 44 height 22
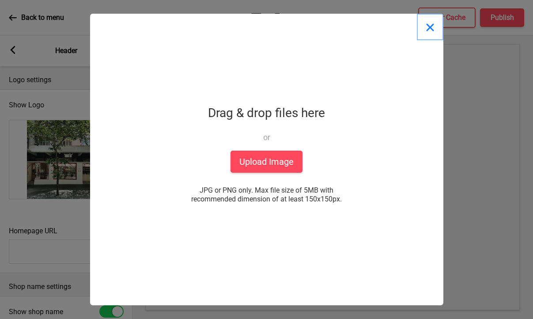
click at [435, 23] on button "Close" at bounding box center [430, 27] width 26 height 26
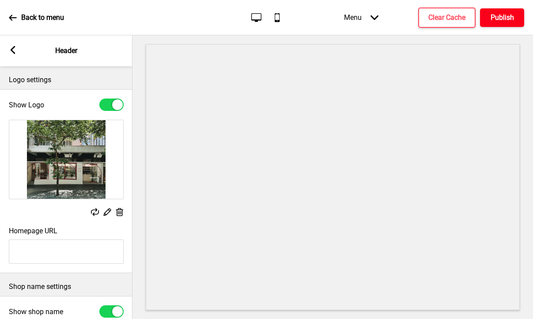
click at [498, 19] on h4 "Publish" at bounding box center [501, 18] width 23 height 10
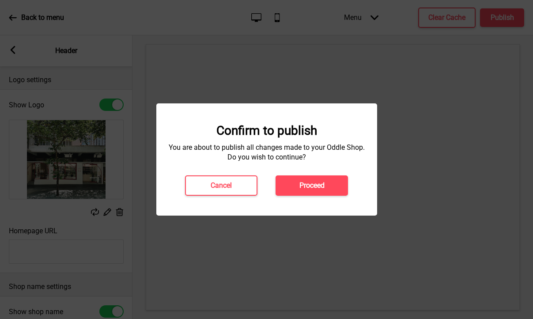
click at [302, 198] on div "Confirm to publish You are about to publish all changes made to your Oddle Shop…" at bounding box center [266, 159] width 221 height 112
click at [305, 196] on div "Confirm to publish You are about to publish all changes made to your Oddle Shop…" at bounding box center [266, 159] width 221 height 112
click at [312, 189] on h4 "Proceed" at bounding box center [311, 186] width 25 height 10
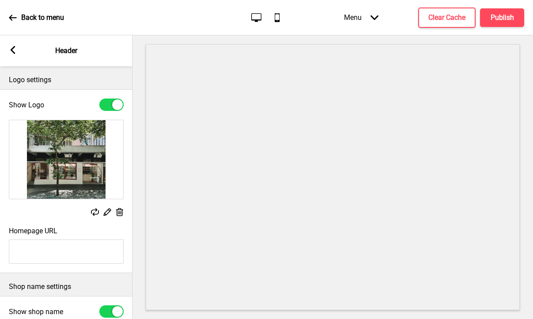
click at [16, 49] on rect at bounding box center [13, 50] width 8 height 8
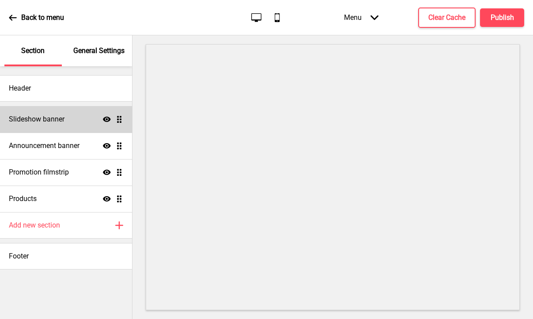
click at [9, 23] on div "Back to menu" at bounding box center [36, 18] width 55 height 24
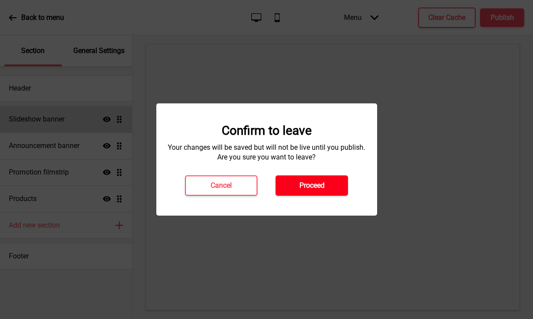
click at [314, 185] on h4 "Proceed" at bounding box center [311, 186] width 25 height 10
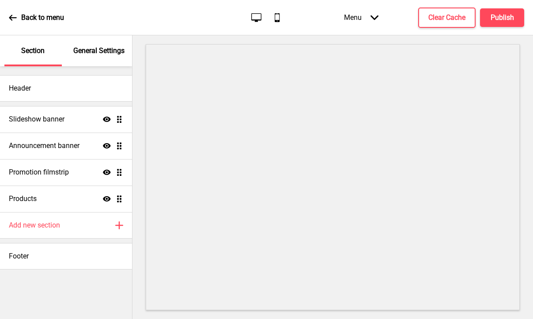
click at [355, 15] on div "Menu Arrow down" at bounding box center [361, 17] width 52 height 26
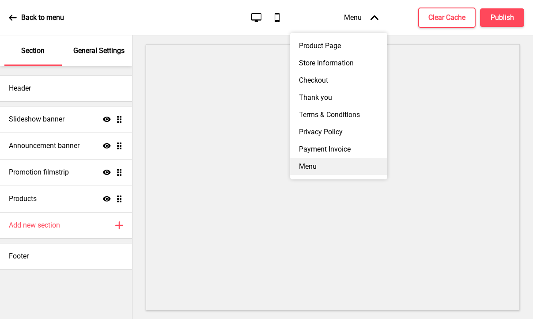
click at [305, 165] on div "Menu" at bounding box center [338, 166] width 97 height 17
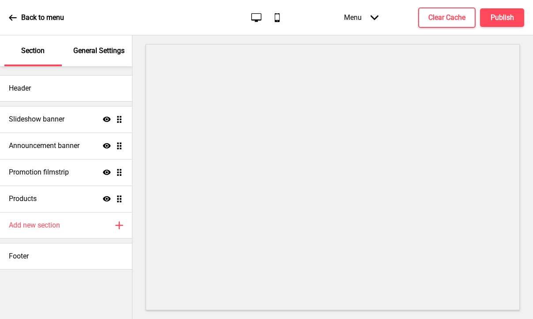
click at [363, 18] on div "Menu Arrow down" at bounding box center [361, 17] width 52 height 26
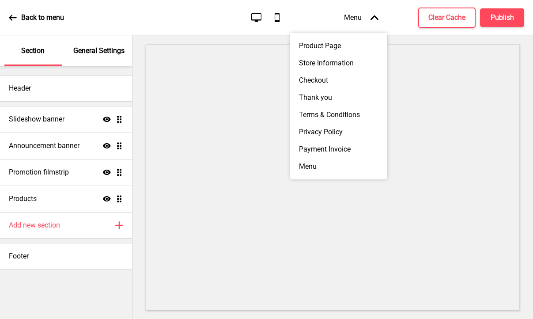
click at [18, 17] on div "Back to menu" at bounding box center [36, 18] width 55 height 24
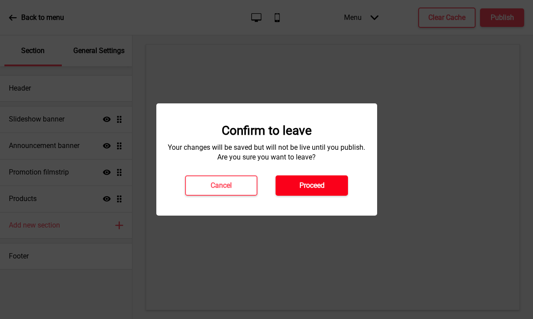
click at [330, 177] on button "Proceed" at bounding box center [311, 185] width 72 height 20
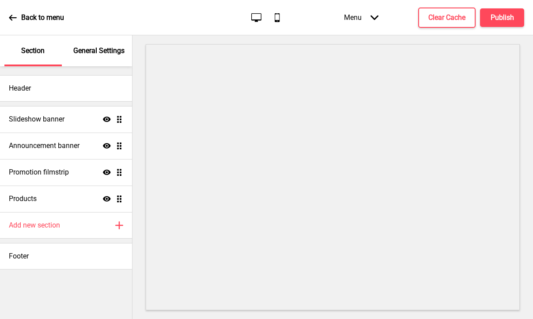
click at [114, 49] on p "General Settings" at bounding box center [98, 51] width 51 height 10
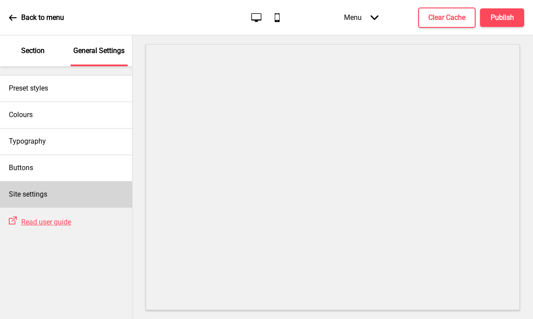
click at [48, 199] on div "Site settings" at bounding box center [66, 194] width 132 height 26
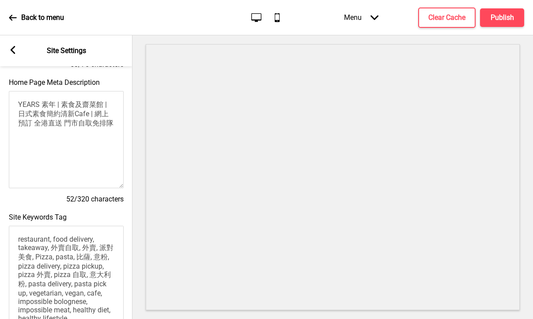
scroll to position [91, 0]
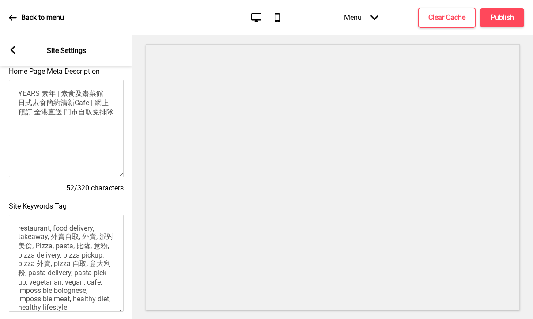
click at [358, 22] on div "Menu Arrow down" at bounding box center [361, 17] width 52 height 26
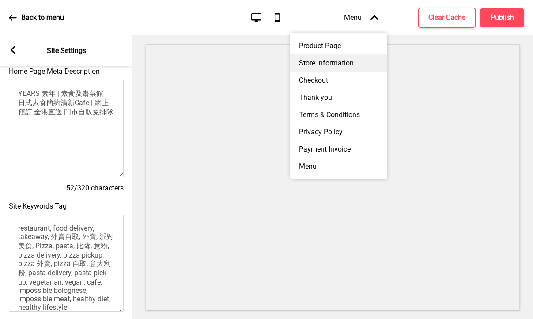
click at [322, 69] on div "Store Information" at bounding box center [338, 62] width 97 height 17
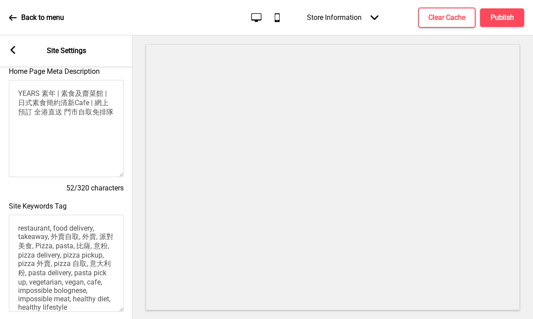
scroll to position [5, 0]
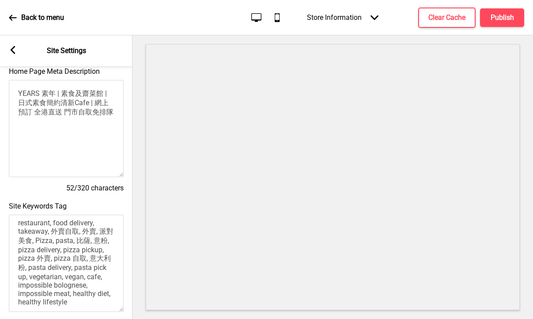
click at [365, 5] on div "Store Information Arrow down" at bounding box center [342, 17] width 89 height 26
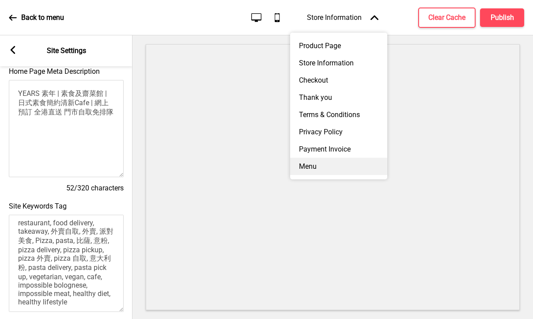
click at [339, 165] on div "Menu" at bounding box center [338, 166] width 97 height 17
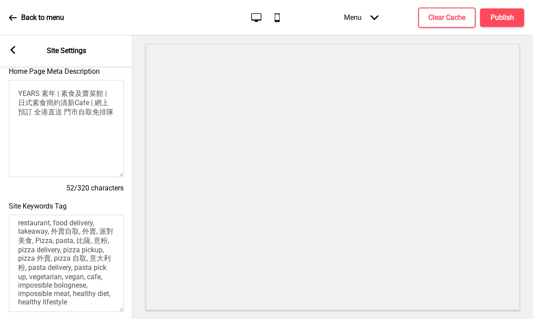
click at [27, 21] on p "Back to menu" at bounding box center [42, 18] width 43 height 10
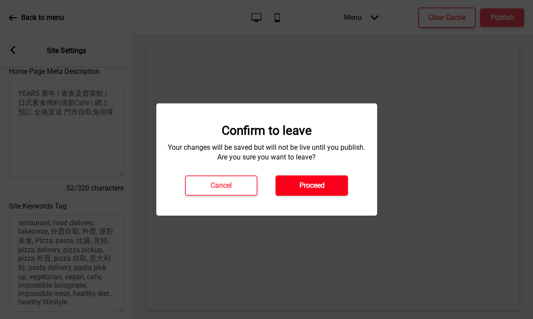
click at [332, 181] on button "Proceed" at bounding box center [311, 185] width 72 height 20
